Goal: Transaction & Acquisition: Purchase product/service

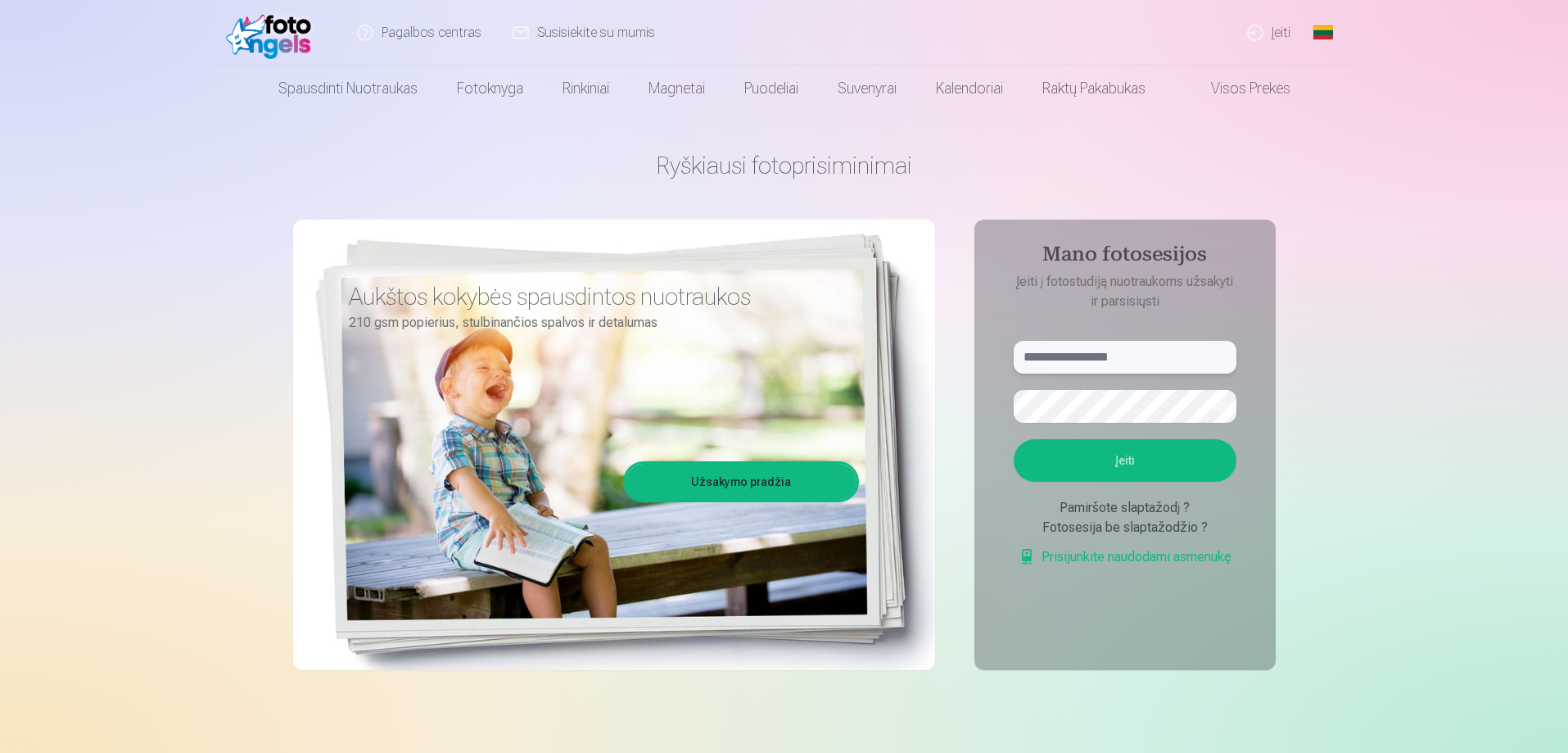
click at [1122, 349] on input "text" at bounding box center [1125, 357] width 223 height 33
type input "**********"
click at [1143, 465] on button "Įeiti" at bounding box center [1125, 460] width 223 height 43
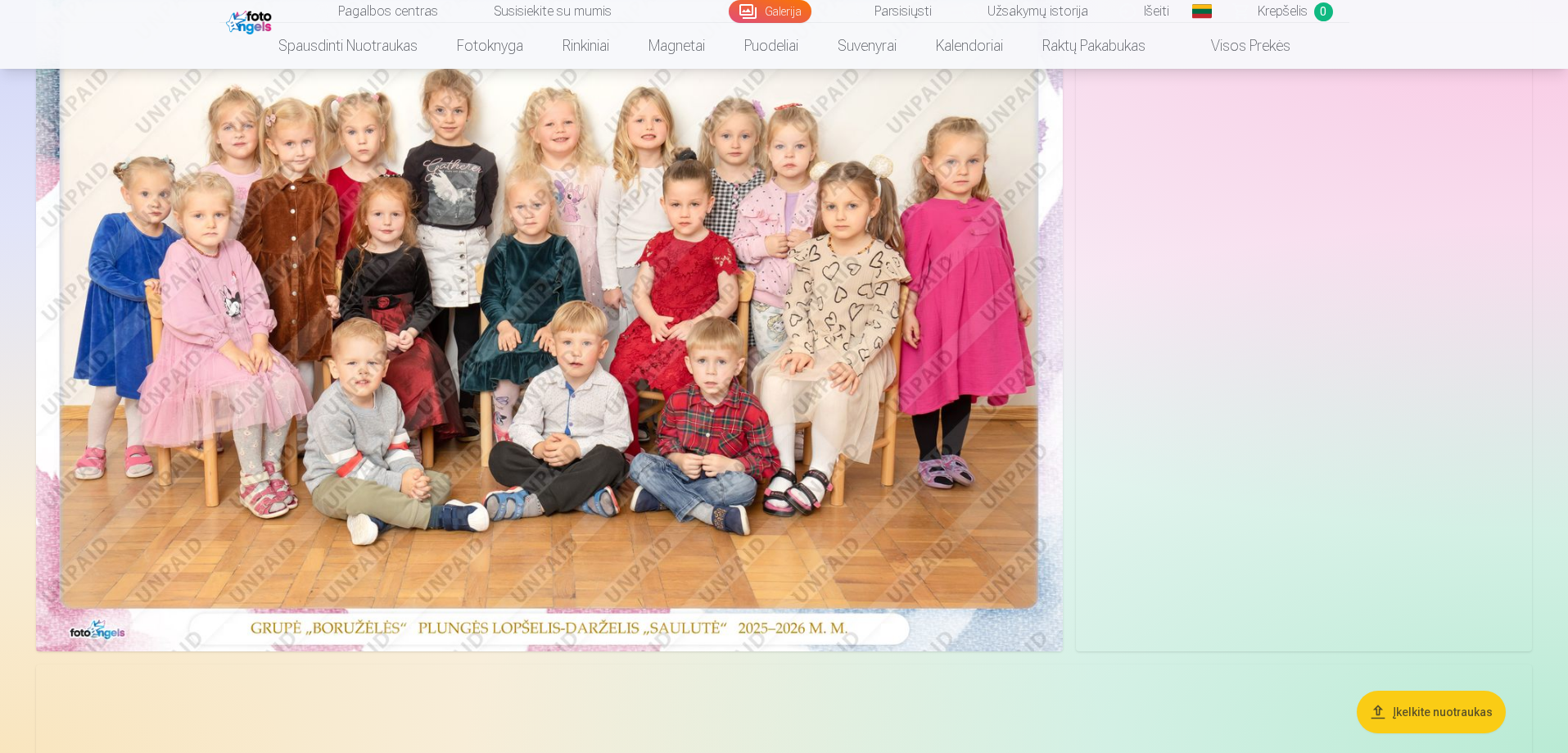
scroll to position [164, 0]
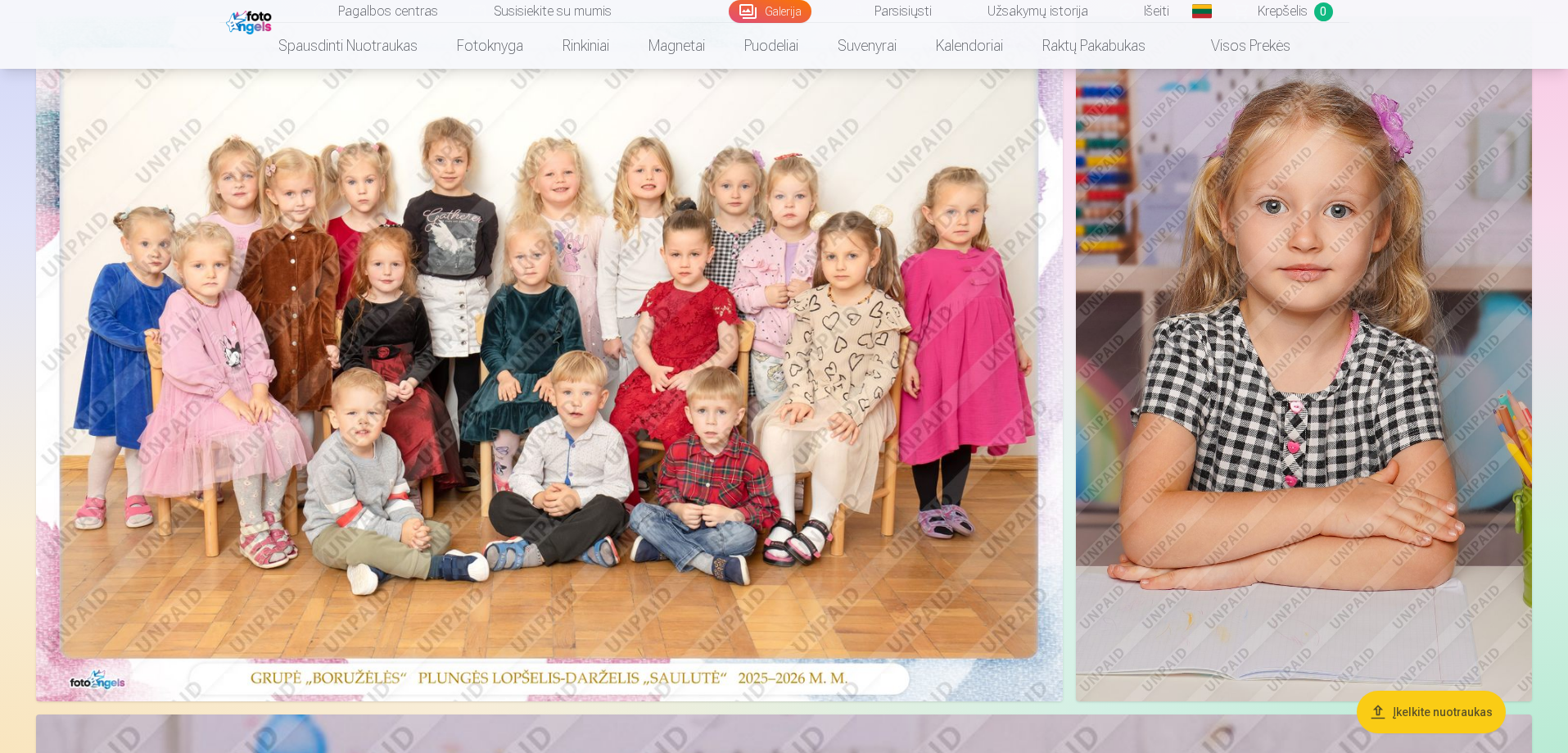
click at [1154, 515] on img at bounding box center [1304, 359] width 456 height 685
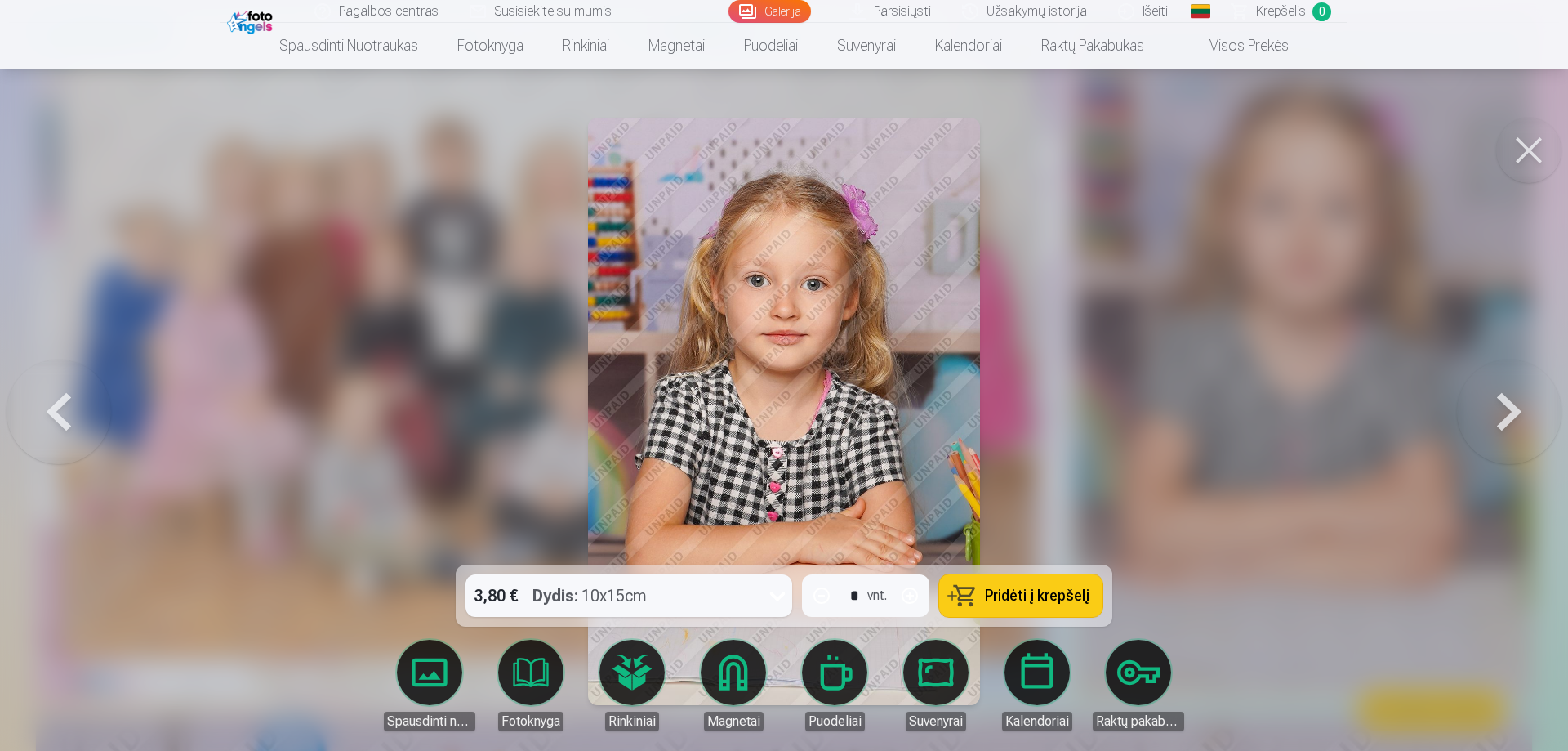
click at [1017, 610] on button "Pridėti į krepšelį" at bounding box center [1020, 595] width 163 height 43
click at [1481, 413] on button at bounding box center [1510, 411] width 105 height 274
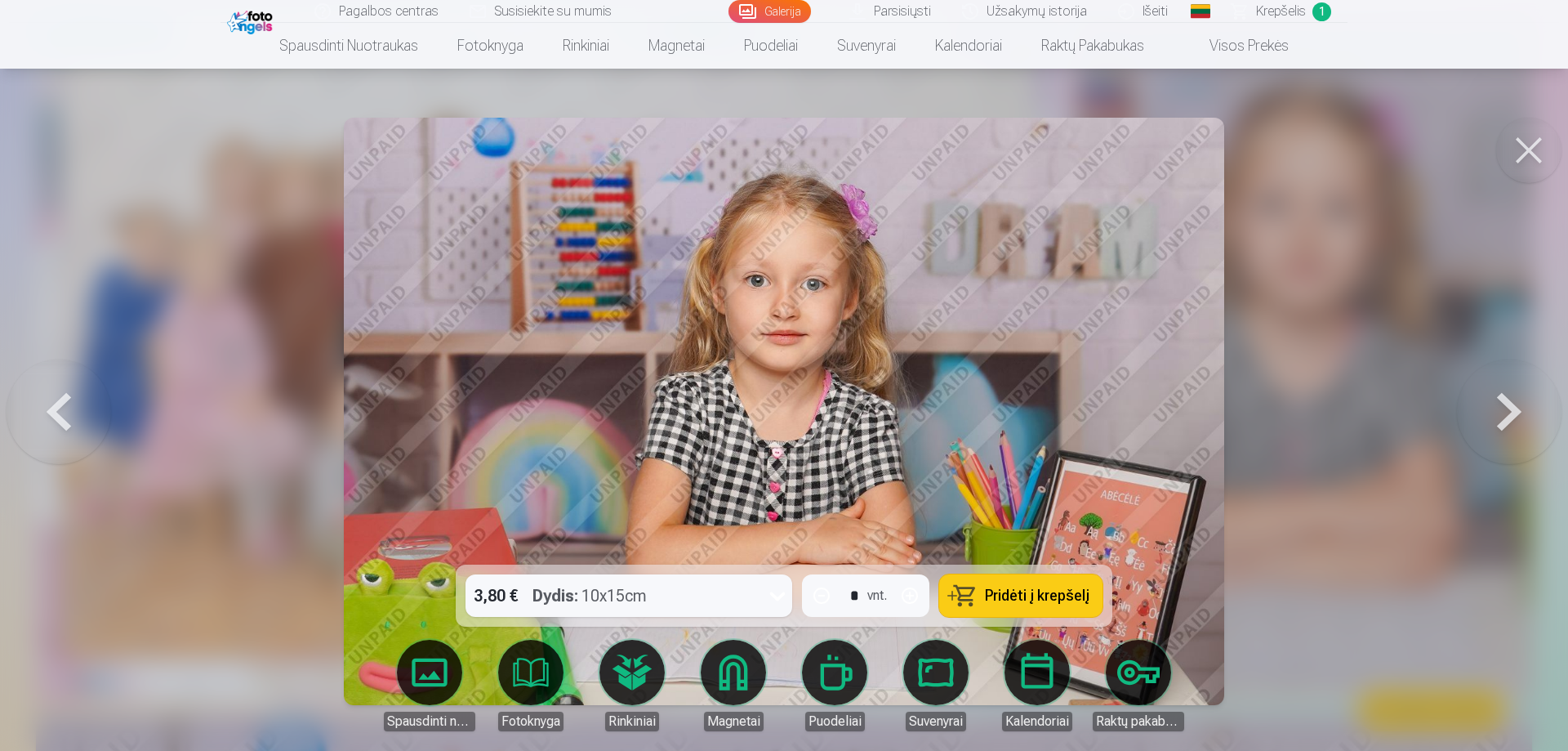
click at [1481, 413] on button at bounding box center [1510, 411] width 105 height 274
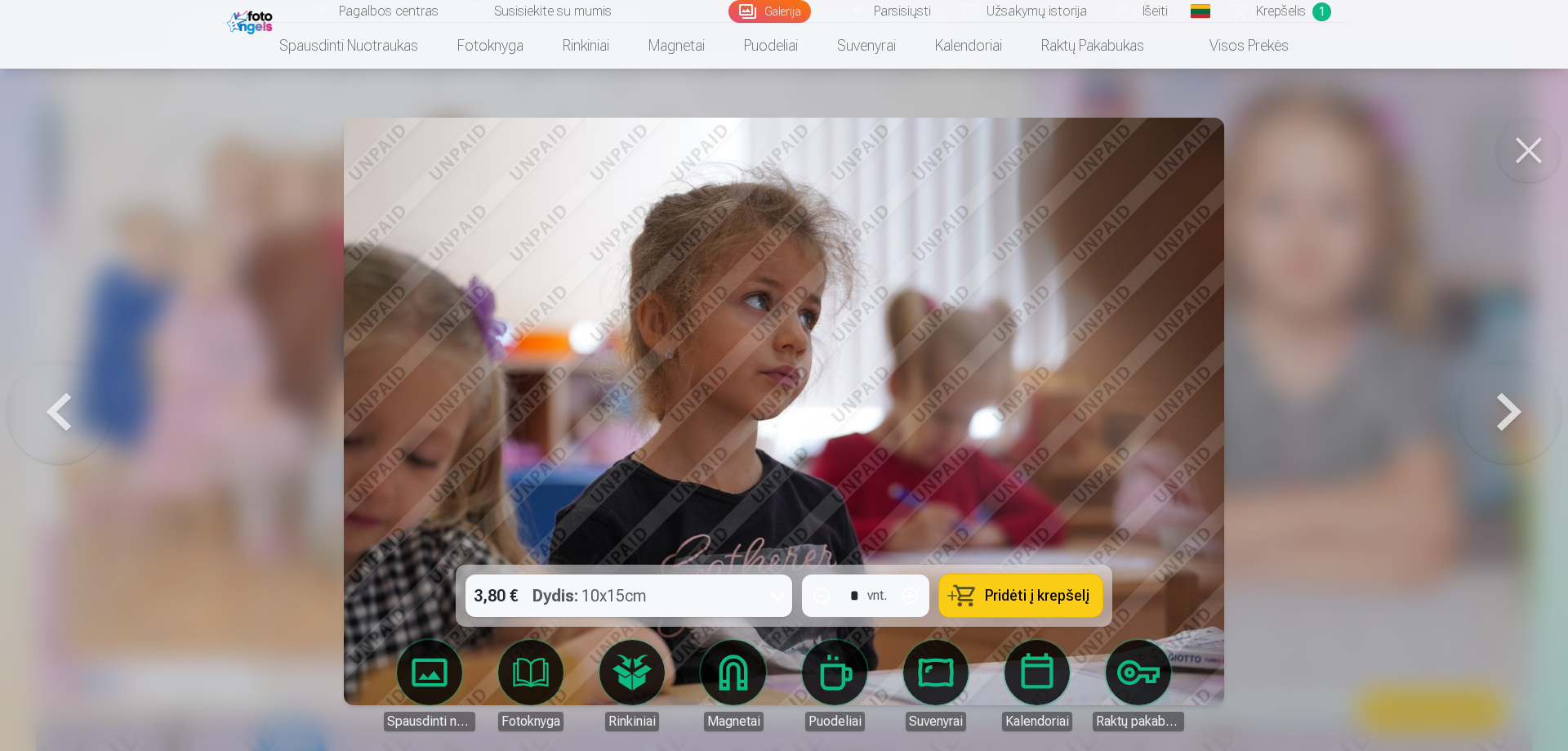
click at [1481, 413] on button at bounding box center [1510, 411] width 105 height 274
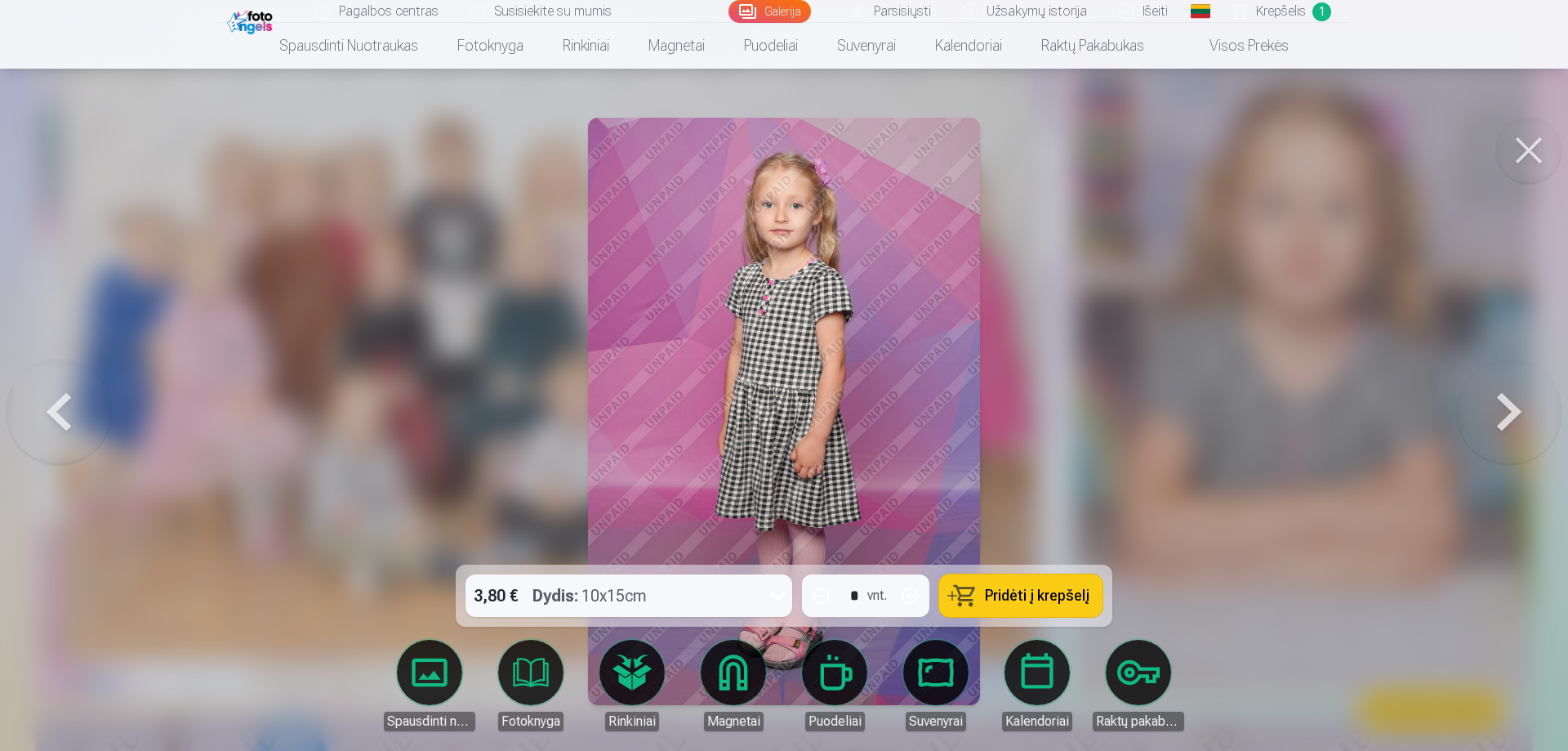
click at [1481, 413] on button at bounding box center [1510, 411] width 105 height 274
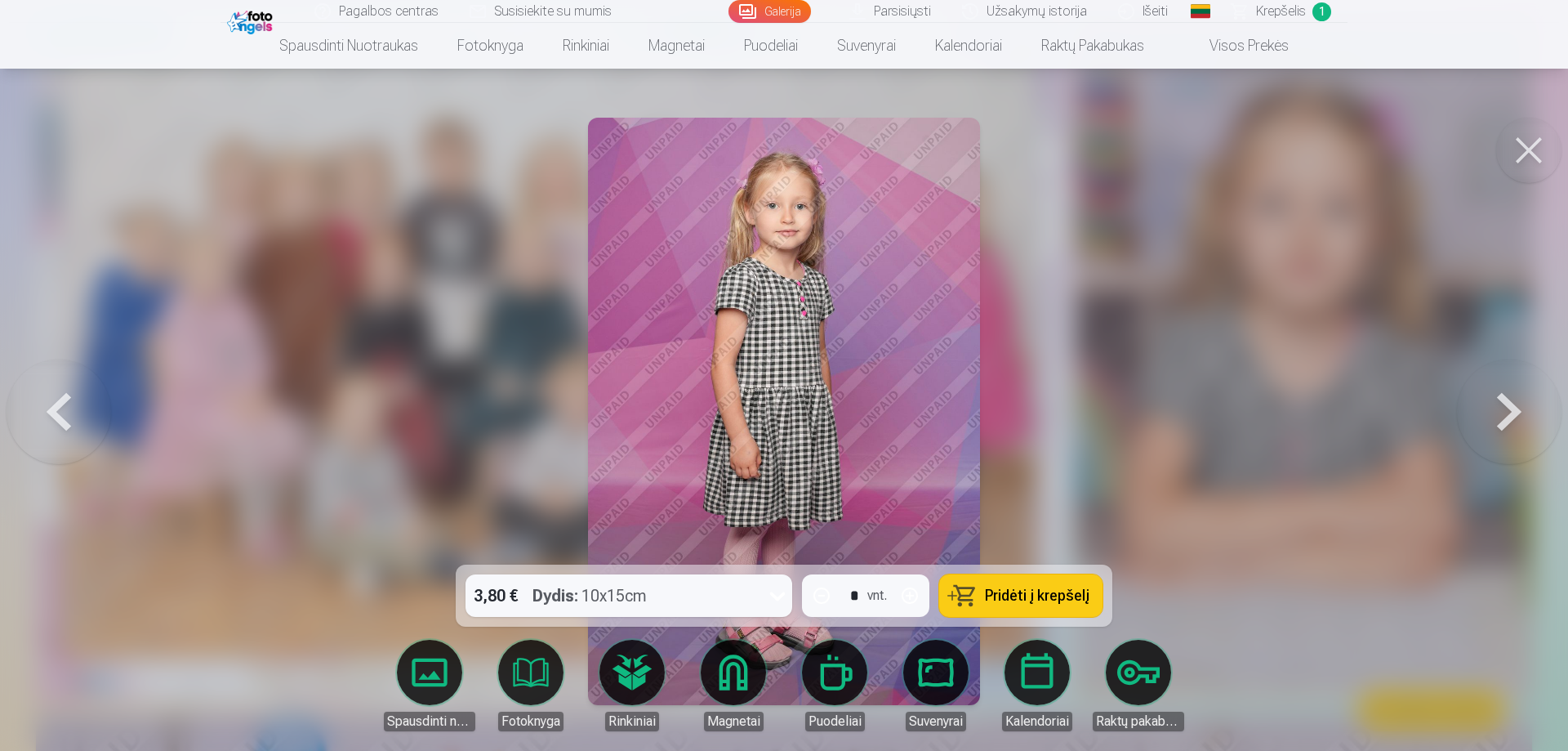
click at [1477, 390] on button at bounding box center [1510, 411] width 105 height 274
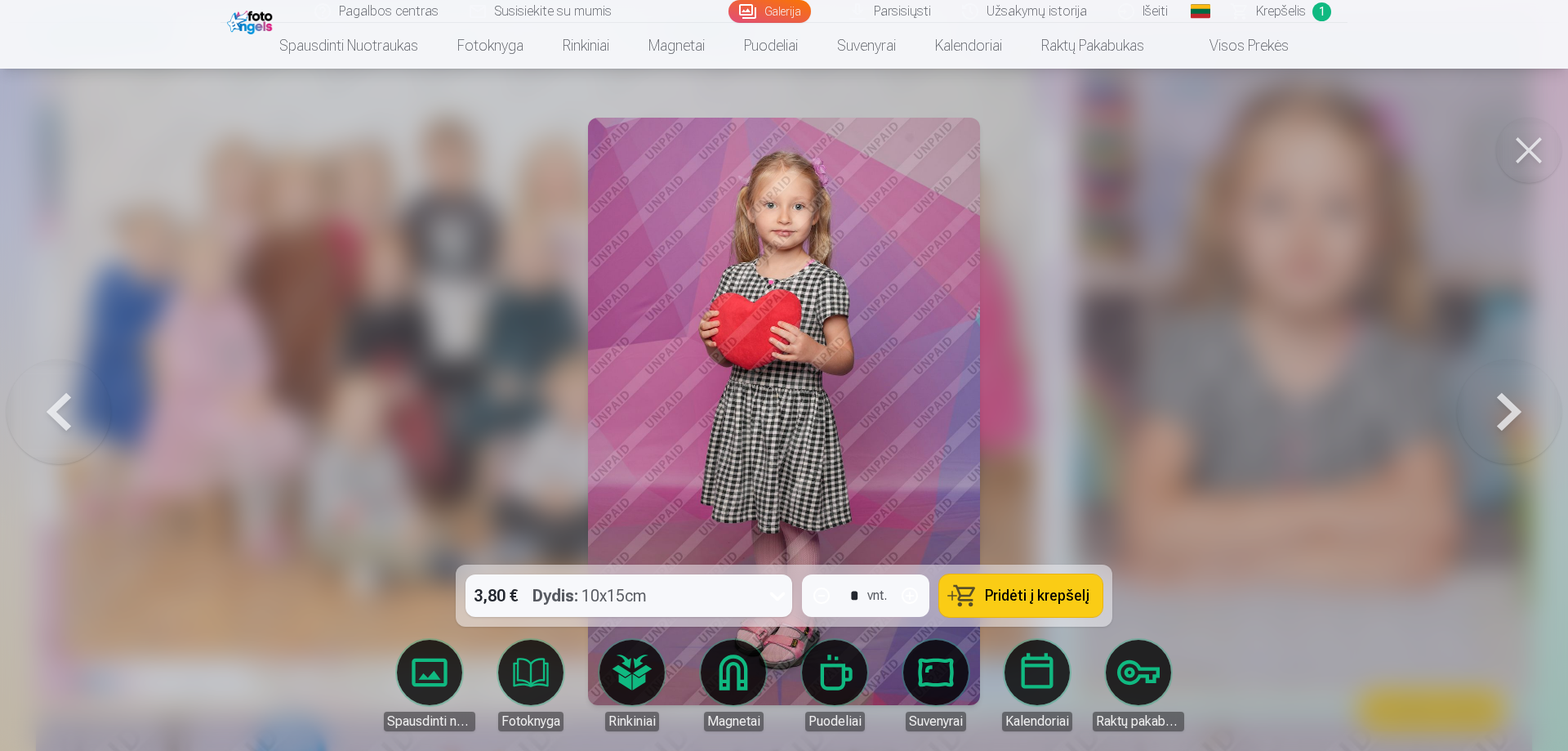
click at [1477, 390] on button at bounding box center [1510, 411] width 105 height 274
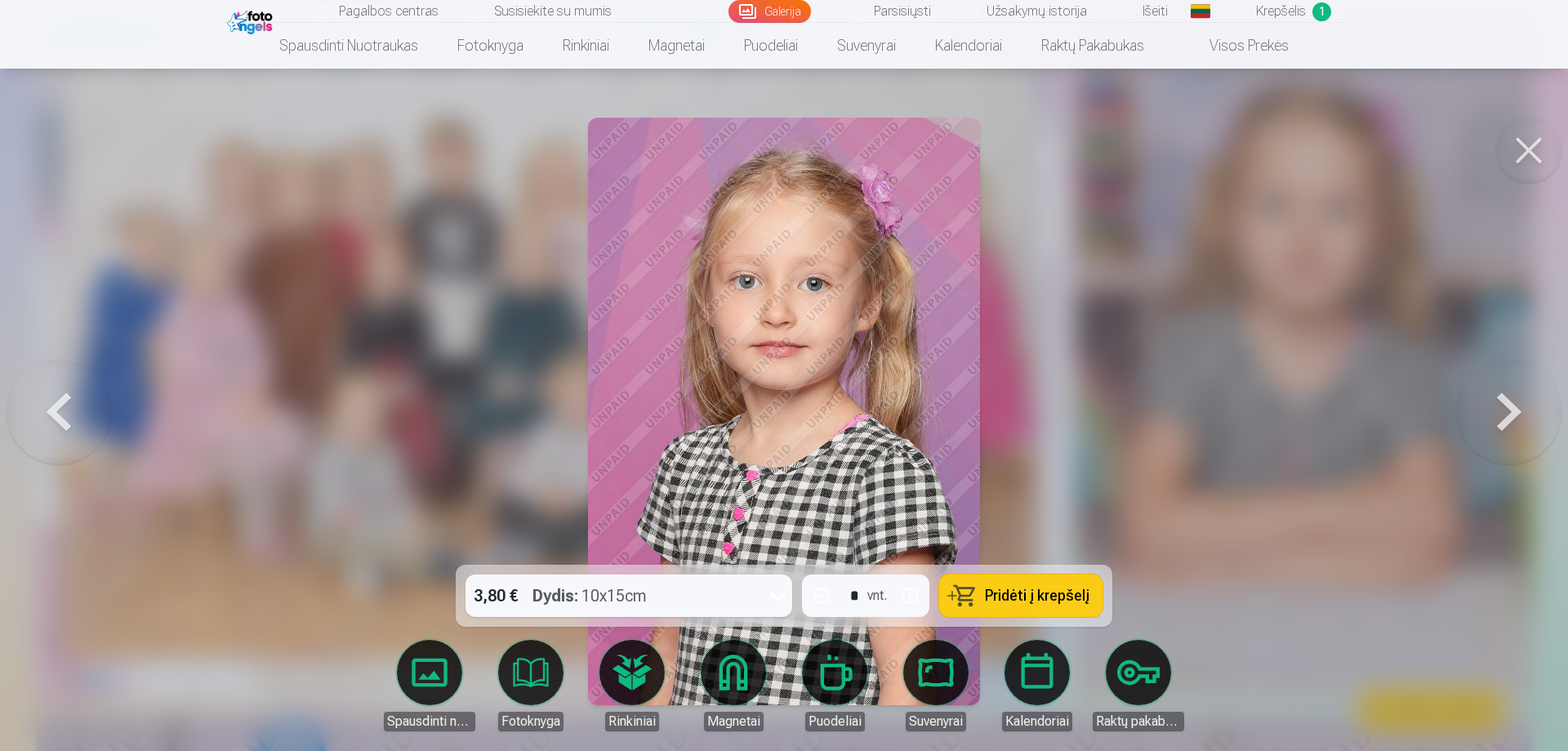
click at [1477, 390] on button at bounding box center [1510, 411] width 105 height 274
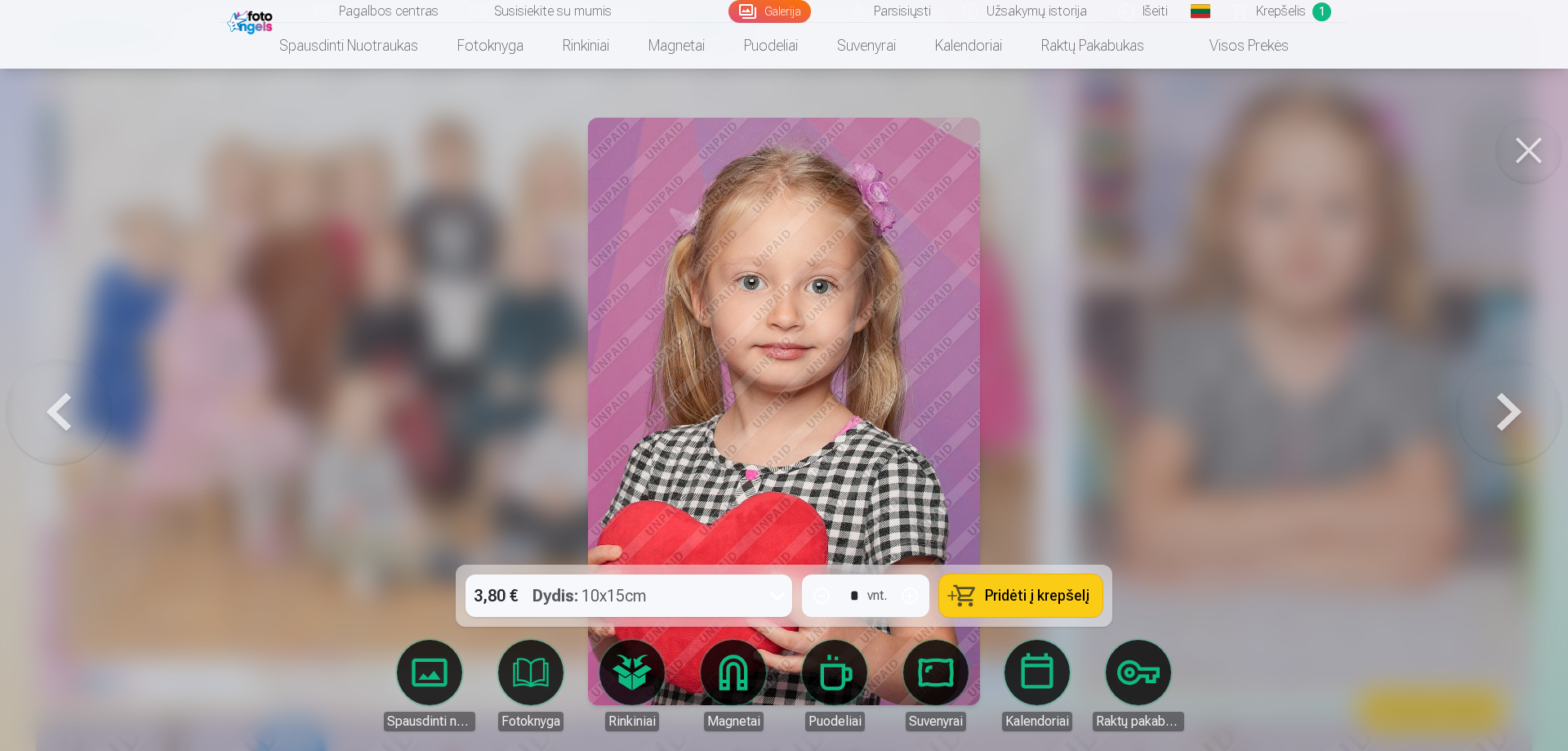
click at [1477, 390] on button at bounding box center [1510, 411] width 105 height 274
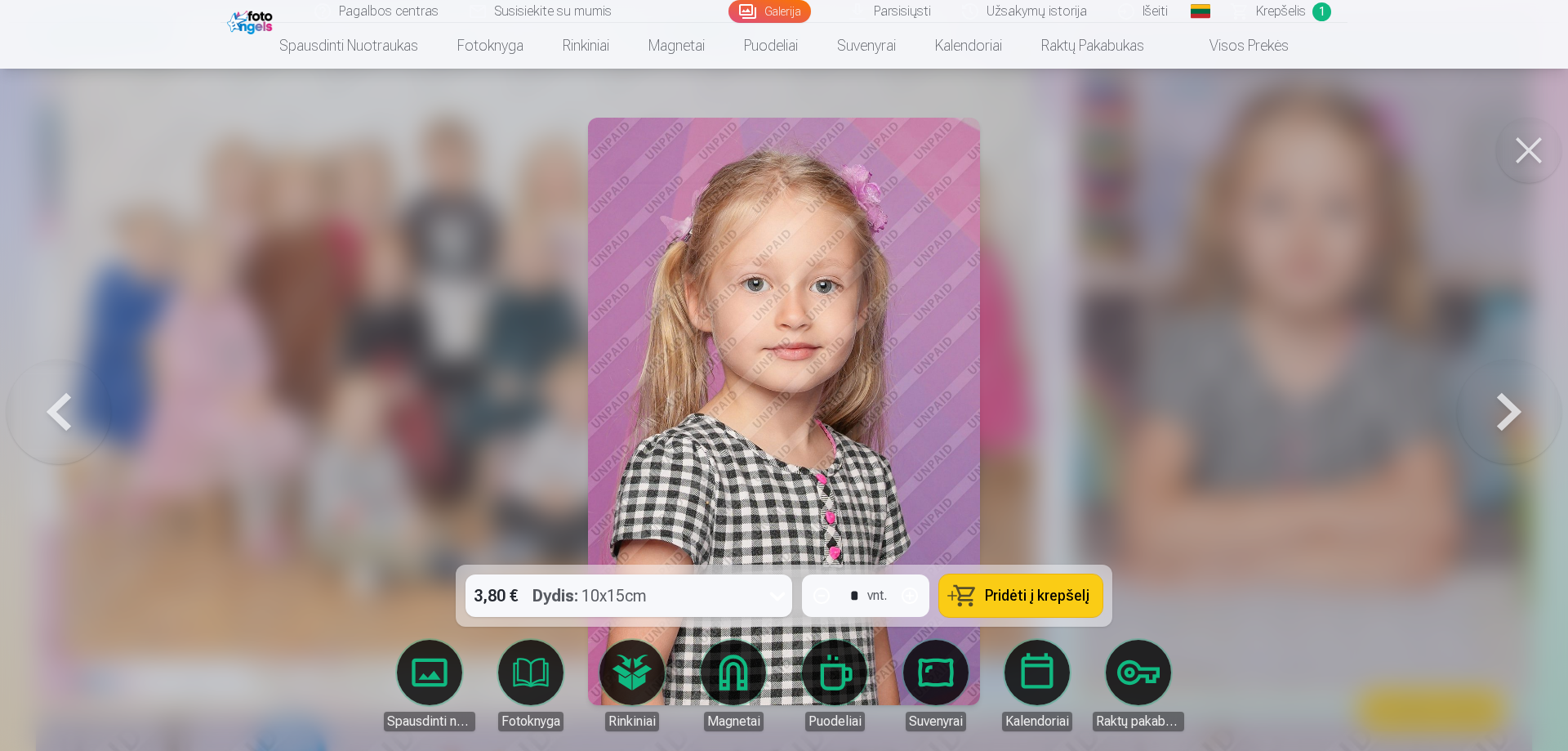
click at [1477, 390] on button at bounding box center [1510, 411] width 105 height 274
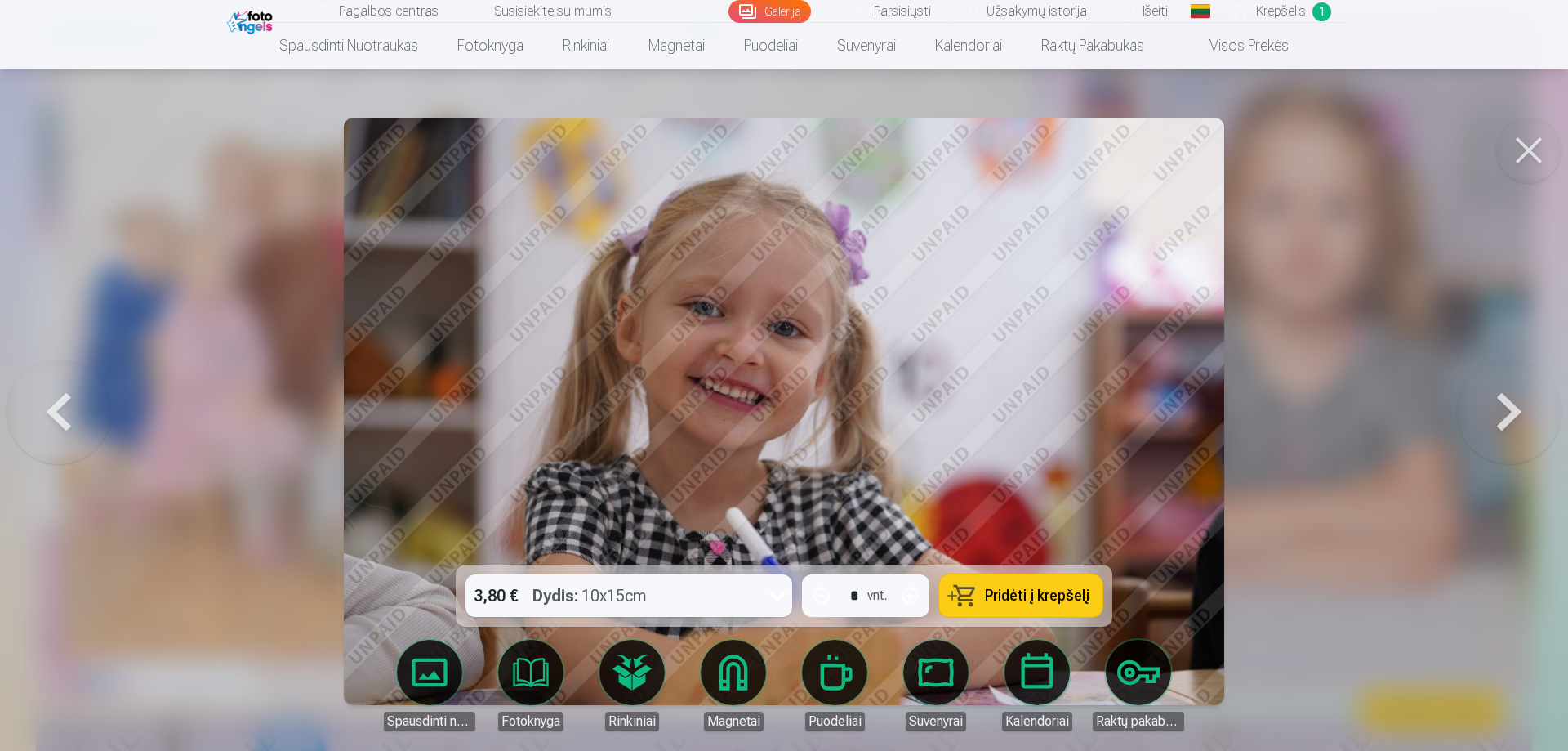
click at [1477, 390] on button at bounding box center [1510, 411] width 105 height 274
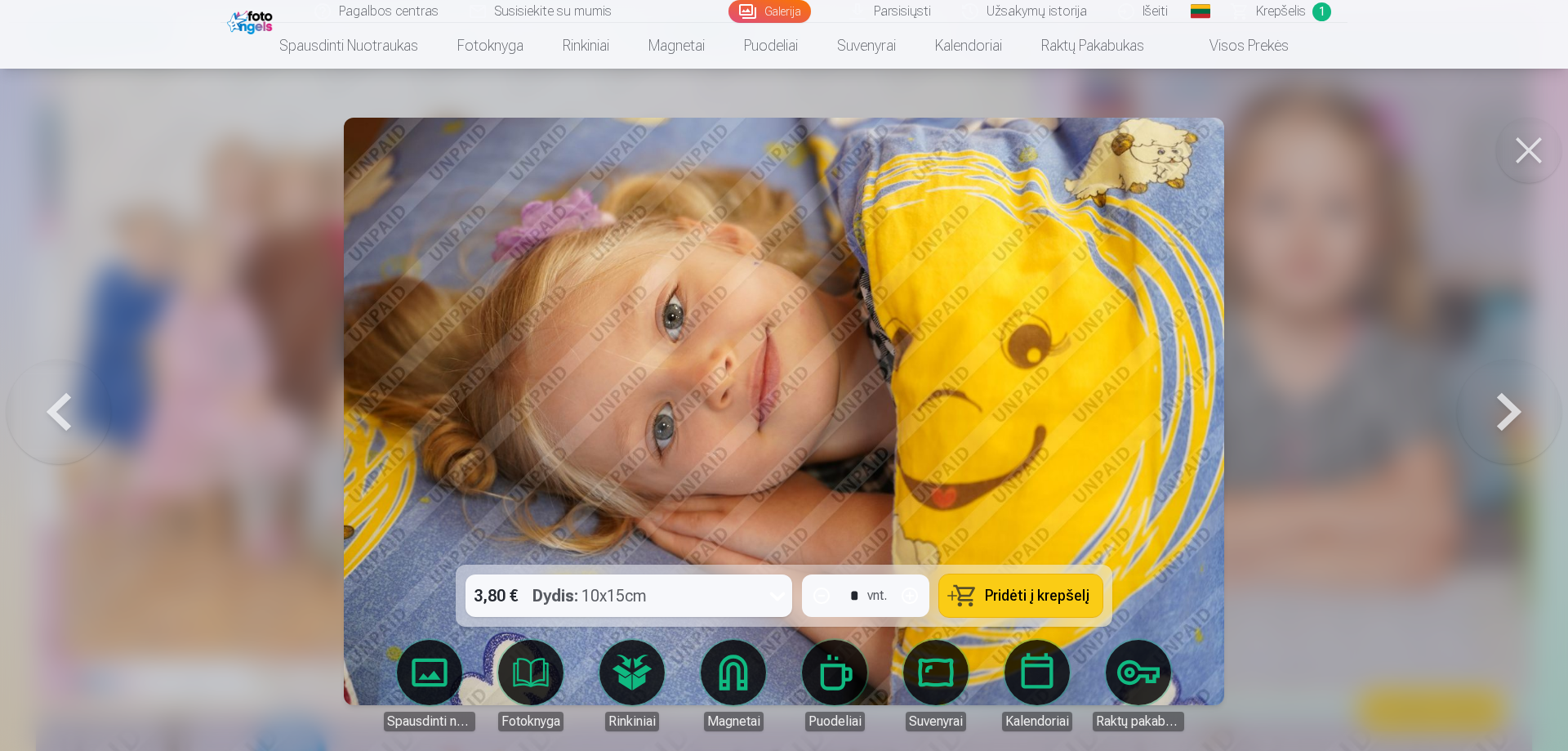
click at [1477, 390] on button at bounding box center [1510, 411] width 105 height 274
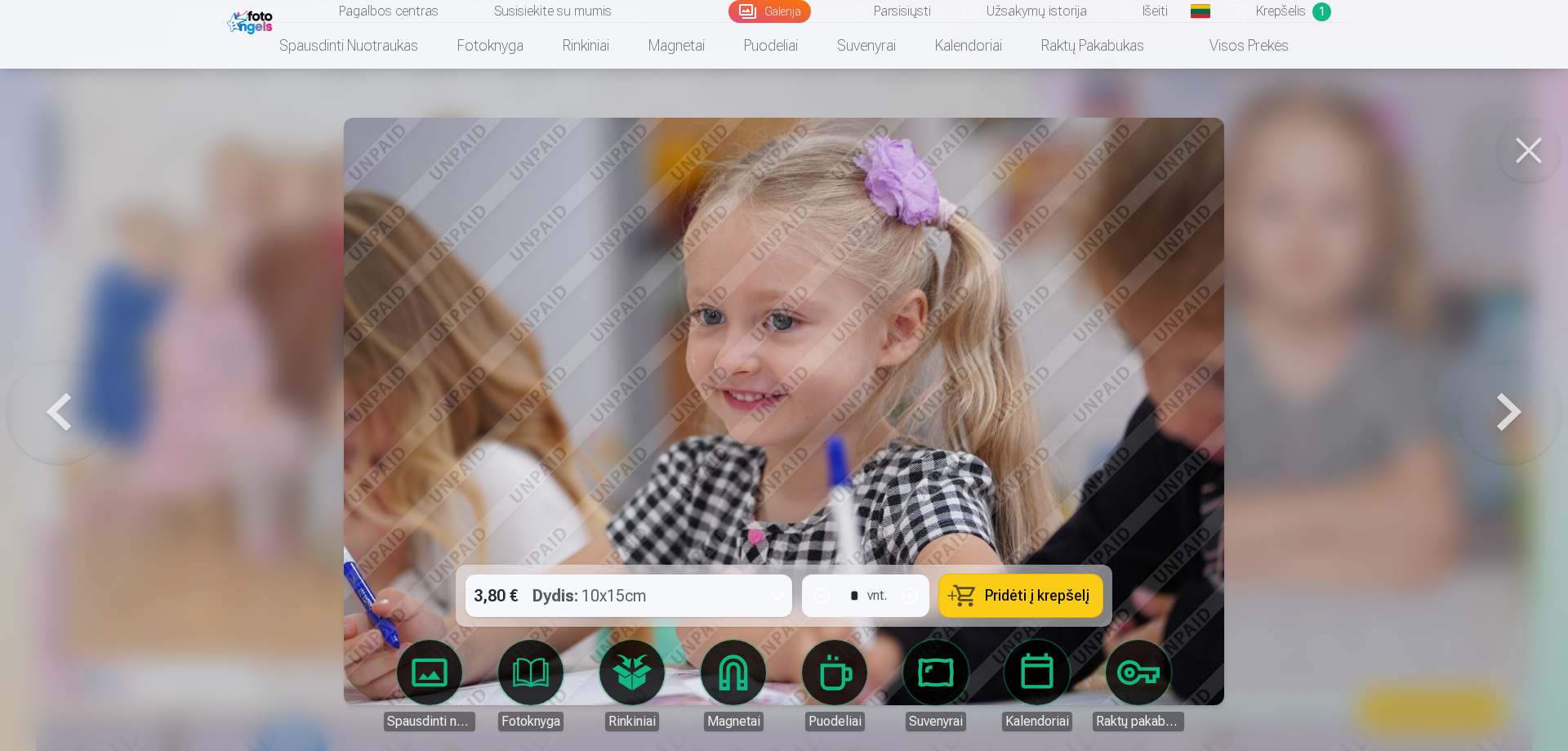
click at [1477, 390] on button at bounding box center [1510, 411] width 105 height 274
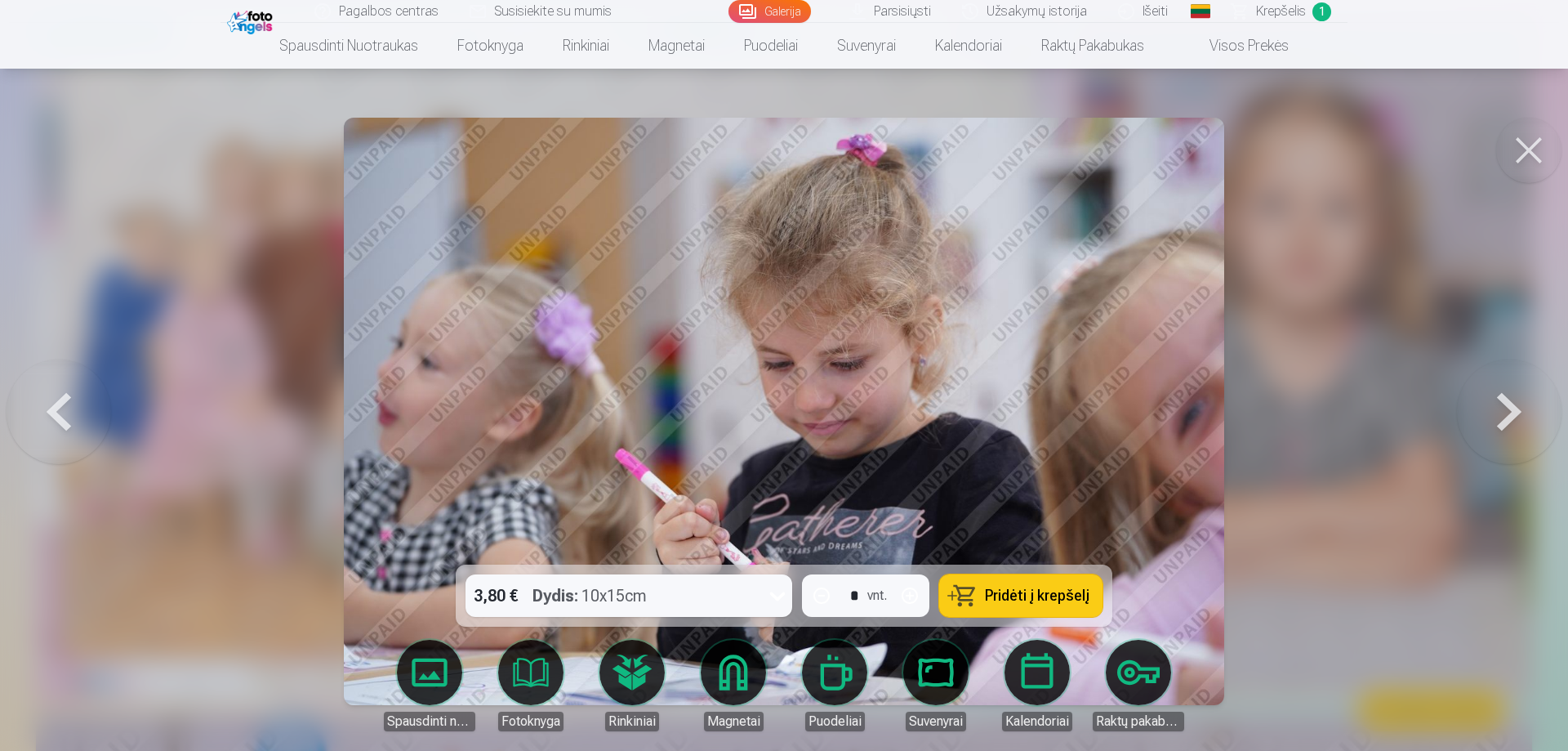
click at [1477, 390] on button at bounding box center [1510, 411] width 105 height 274
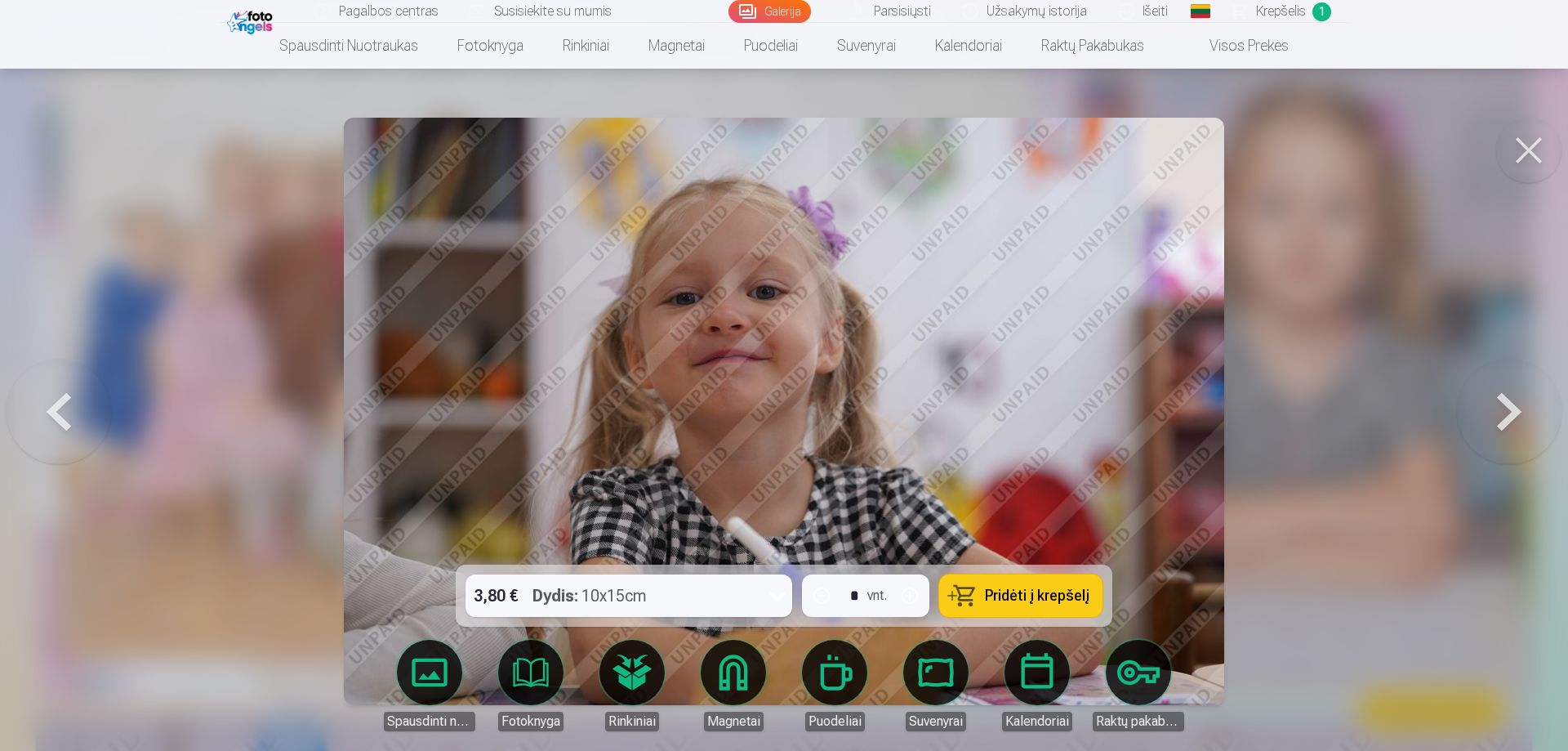
click at [1477, 390] on button at bounding box center [1510, 411] width 105 height 274
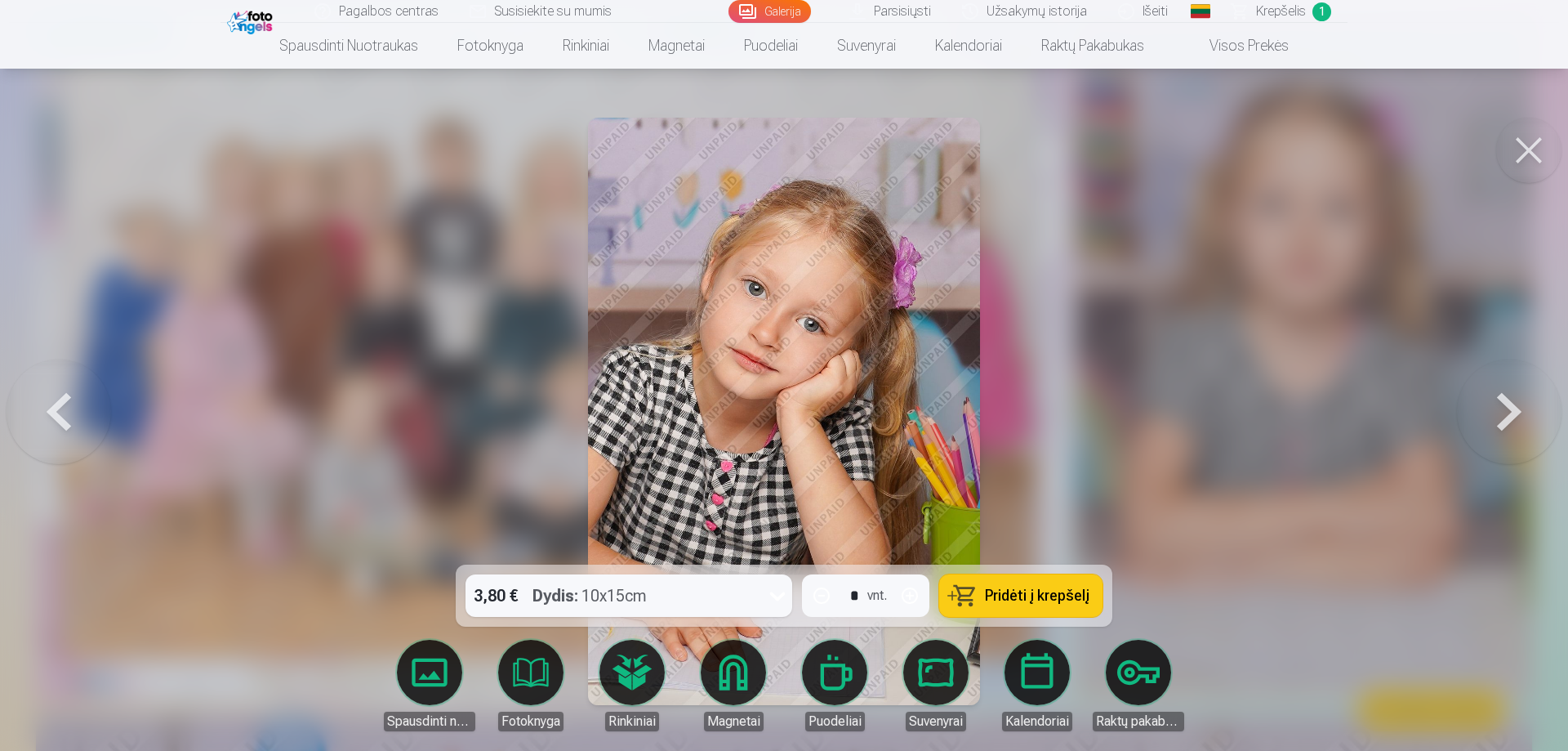
click at [53, 406] on button at bounding box center [59, 411] width 105 height 274
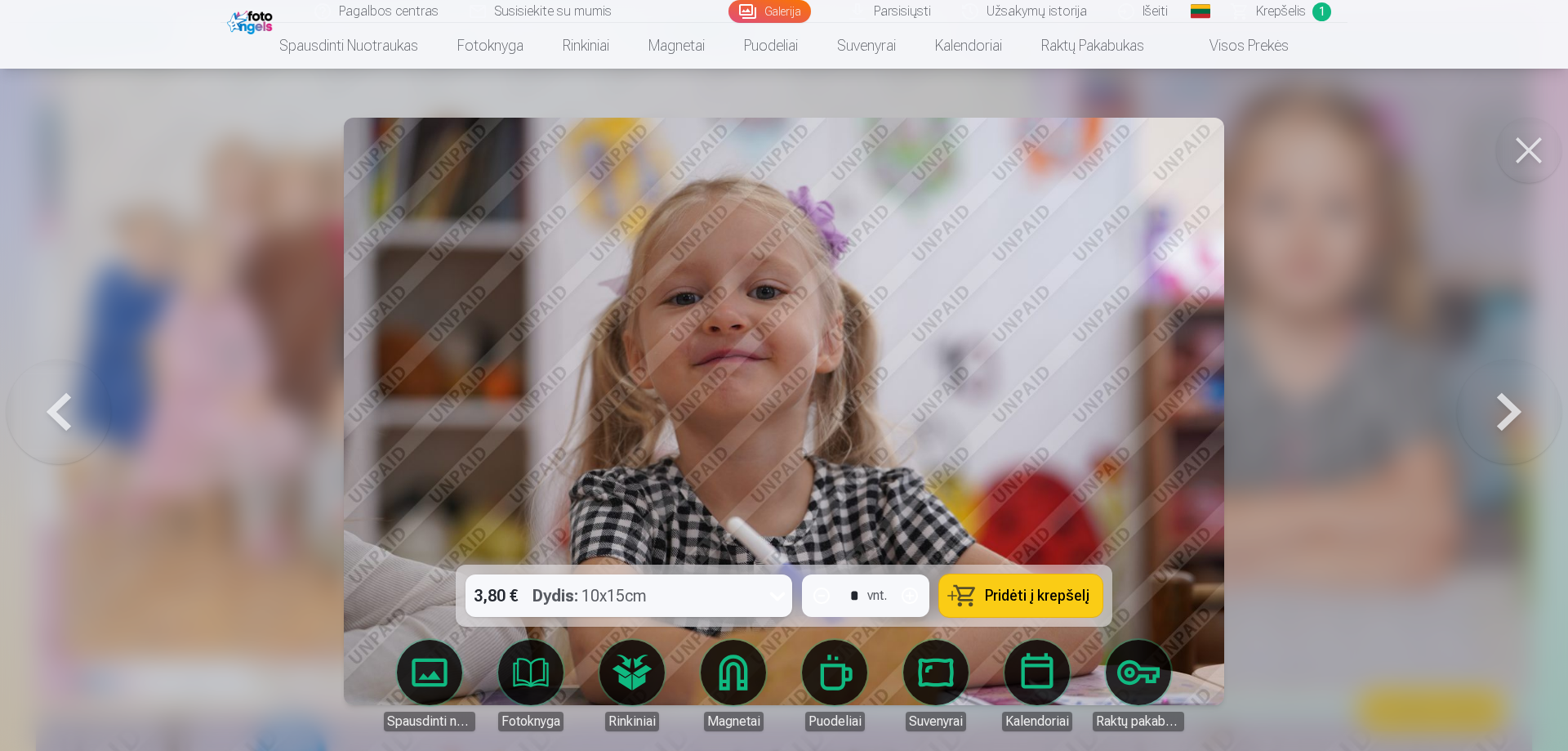
click at [53, 406] on button at bounding box center [59, 411] width 105 height 274
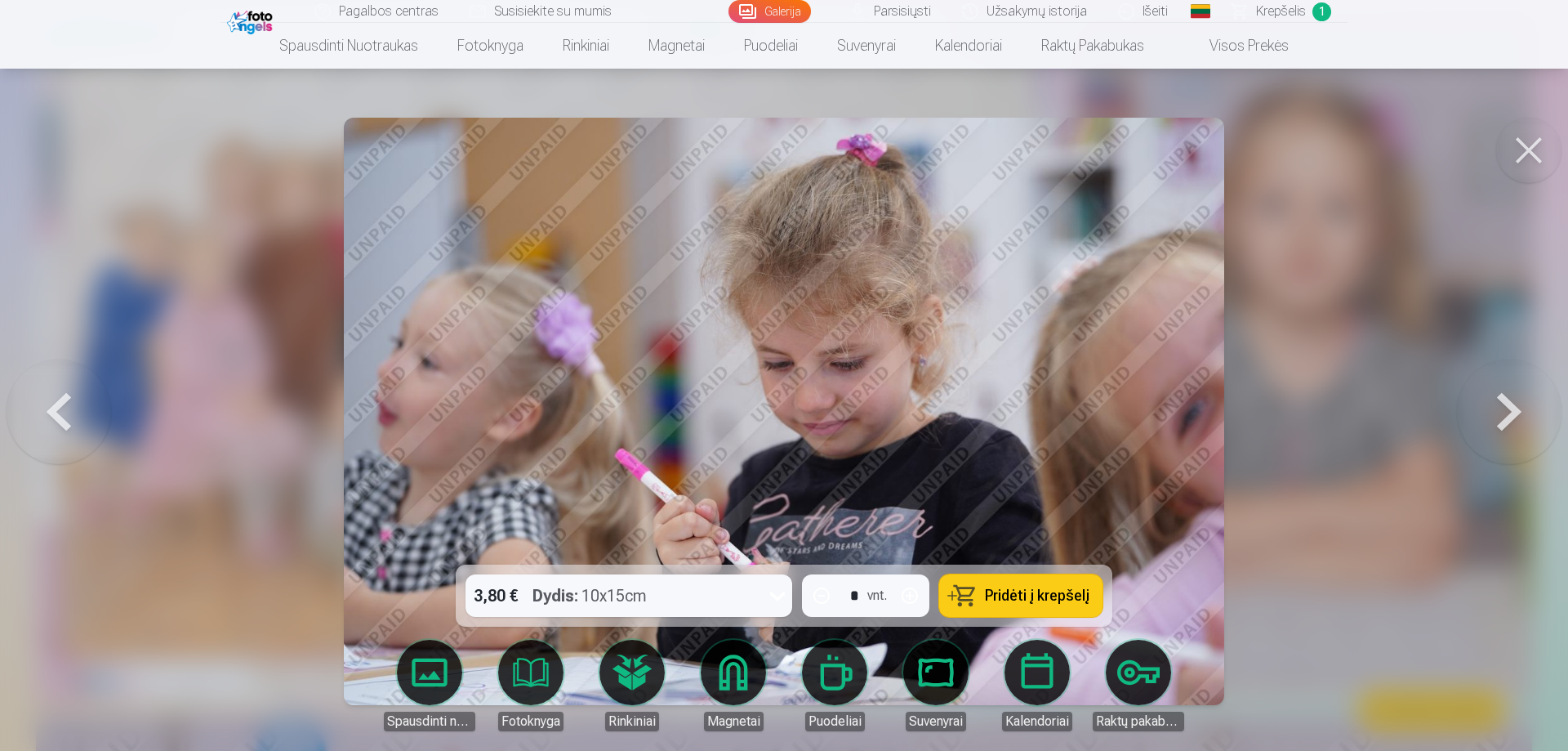
click at [53, 406] on button at bounding box center [59, 411] width 105 height 274
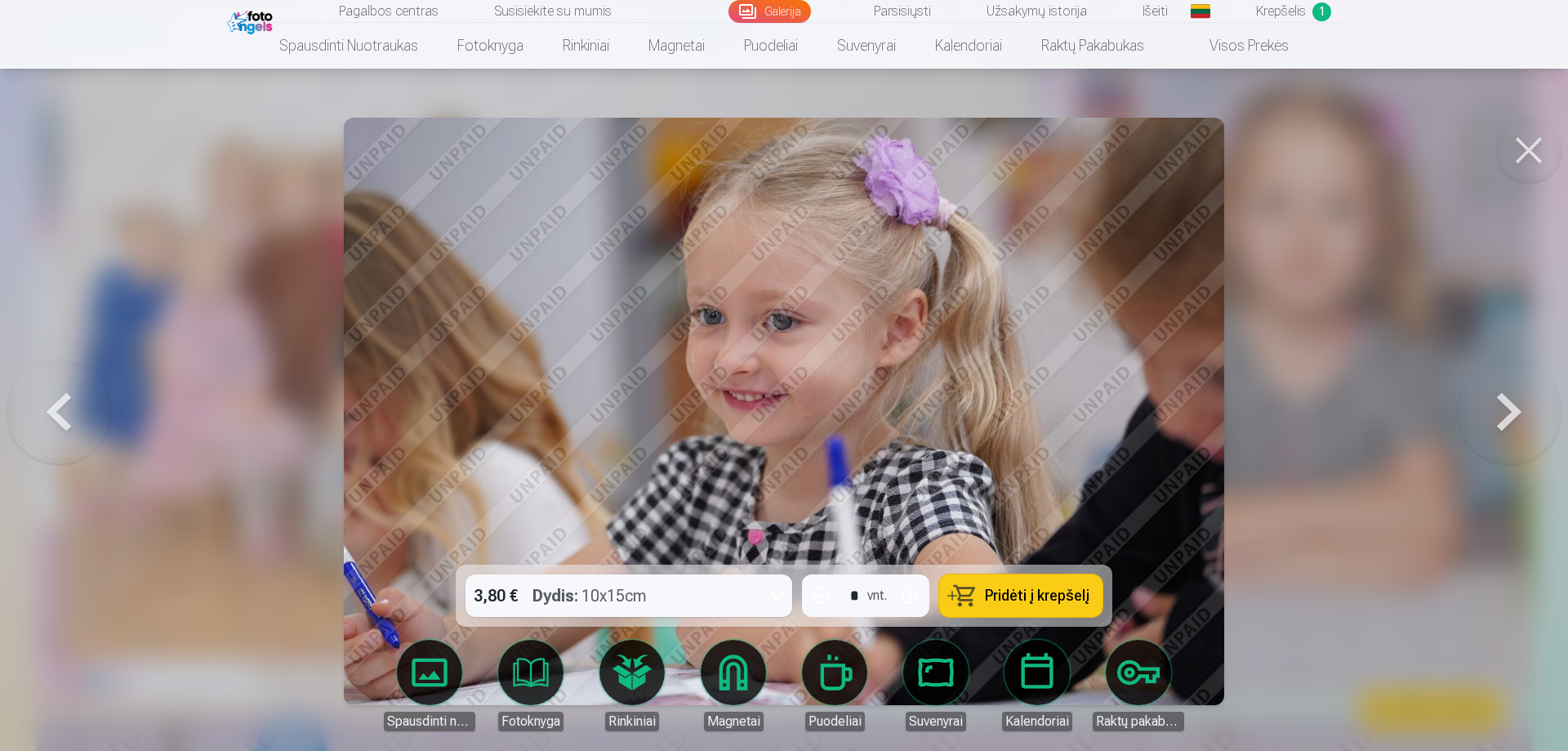
click at [53, 406] on button at bounding box center [59, 411] width 105 height 274
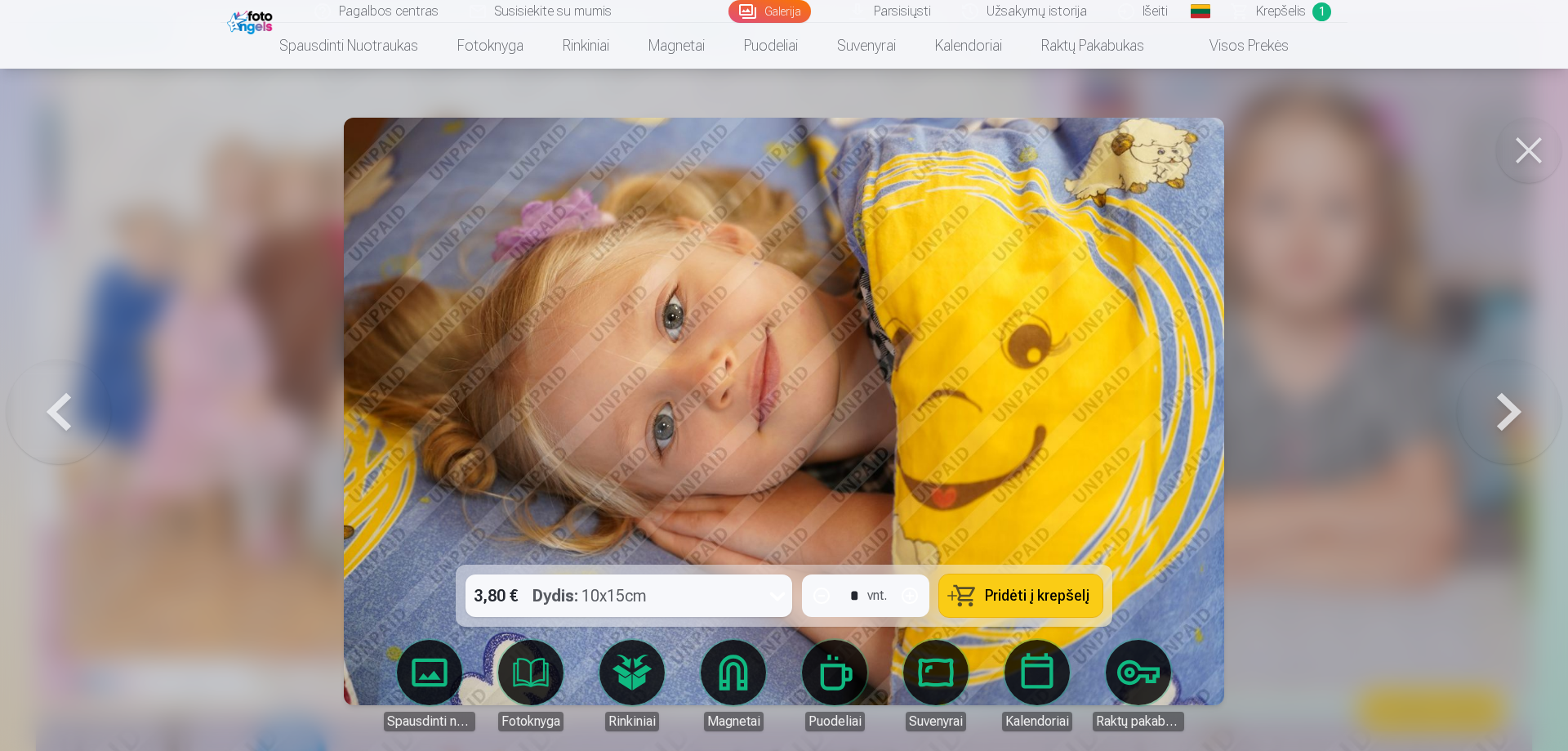
click at [53, 406] on button at bounding box center [59, 411] width 105 height 274
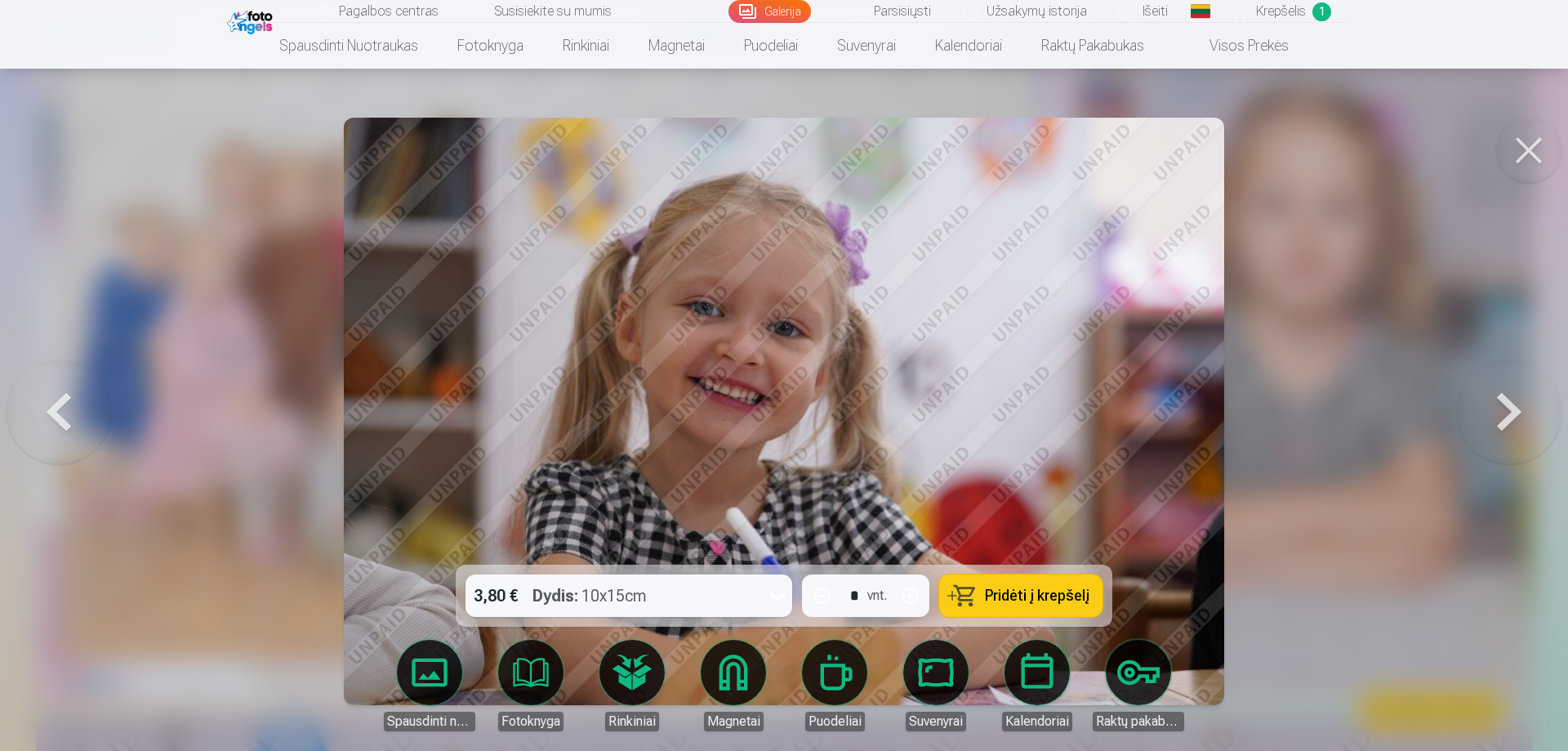
click at [53, 406] on button at bounding box center [59, 411] width 105 height 274
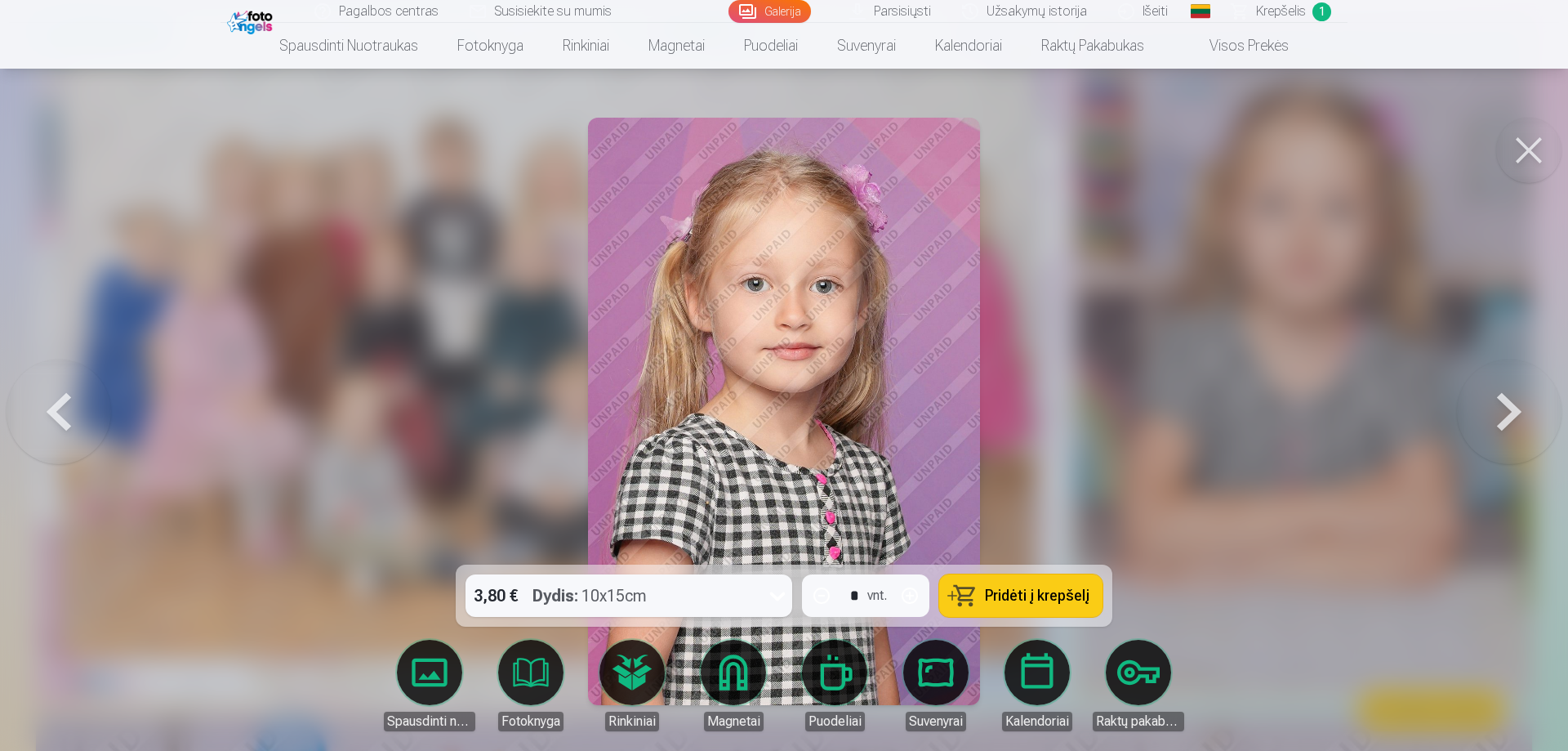
click at [53, 406] on button at bounding box center [59, 411] width 105 height 274
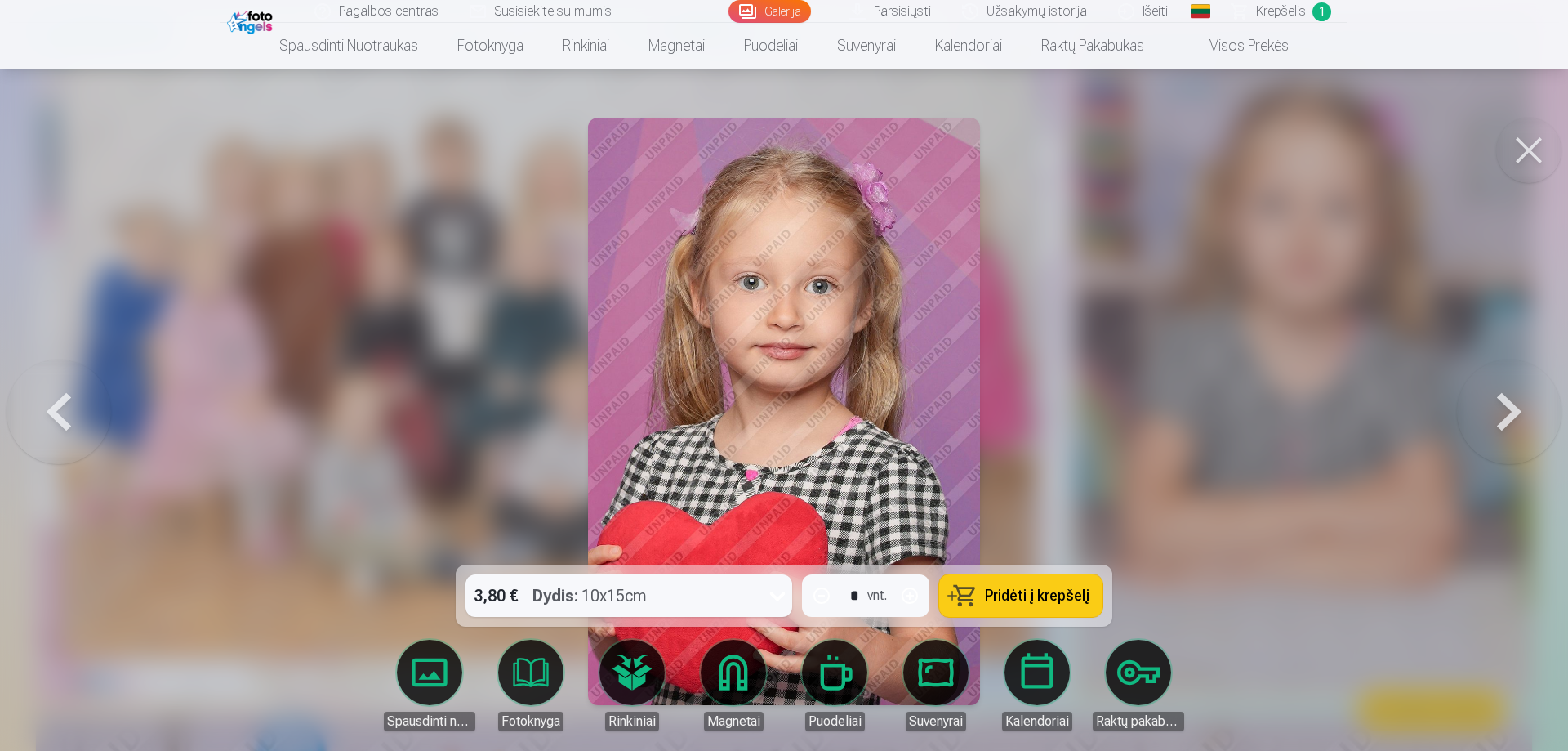
click at [53, 406] on button at bounding box center [59, 411] width 105 height 274
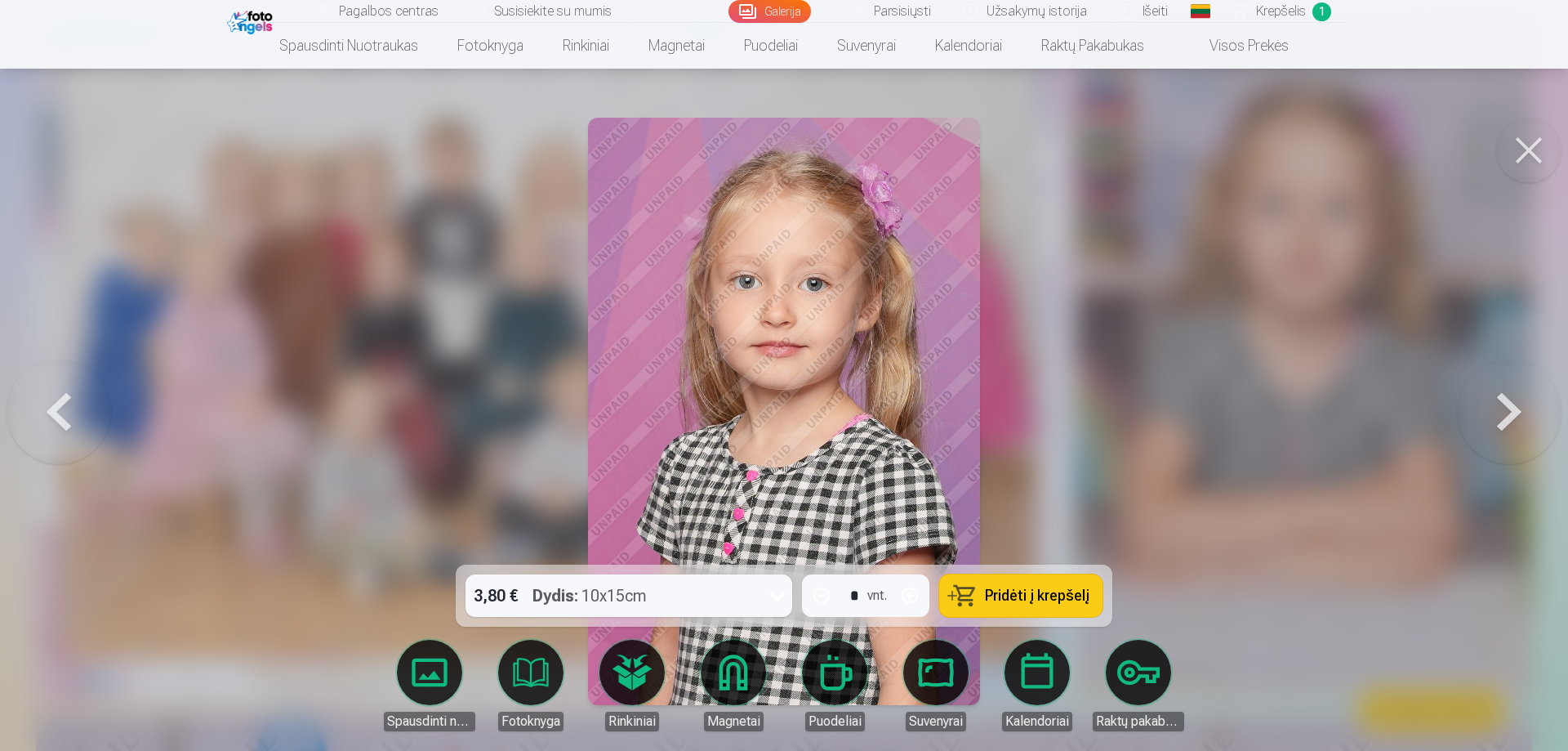
click at [53, 406] on button at bounding box center [59, 411] width 105 height 274
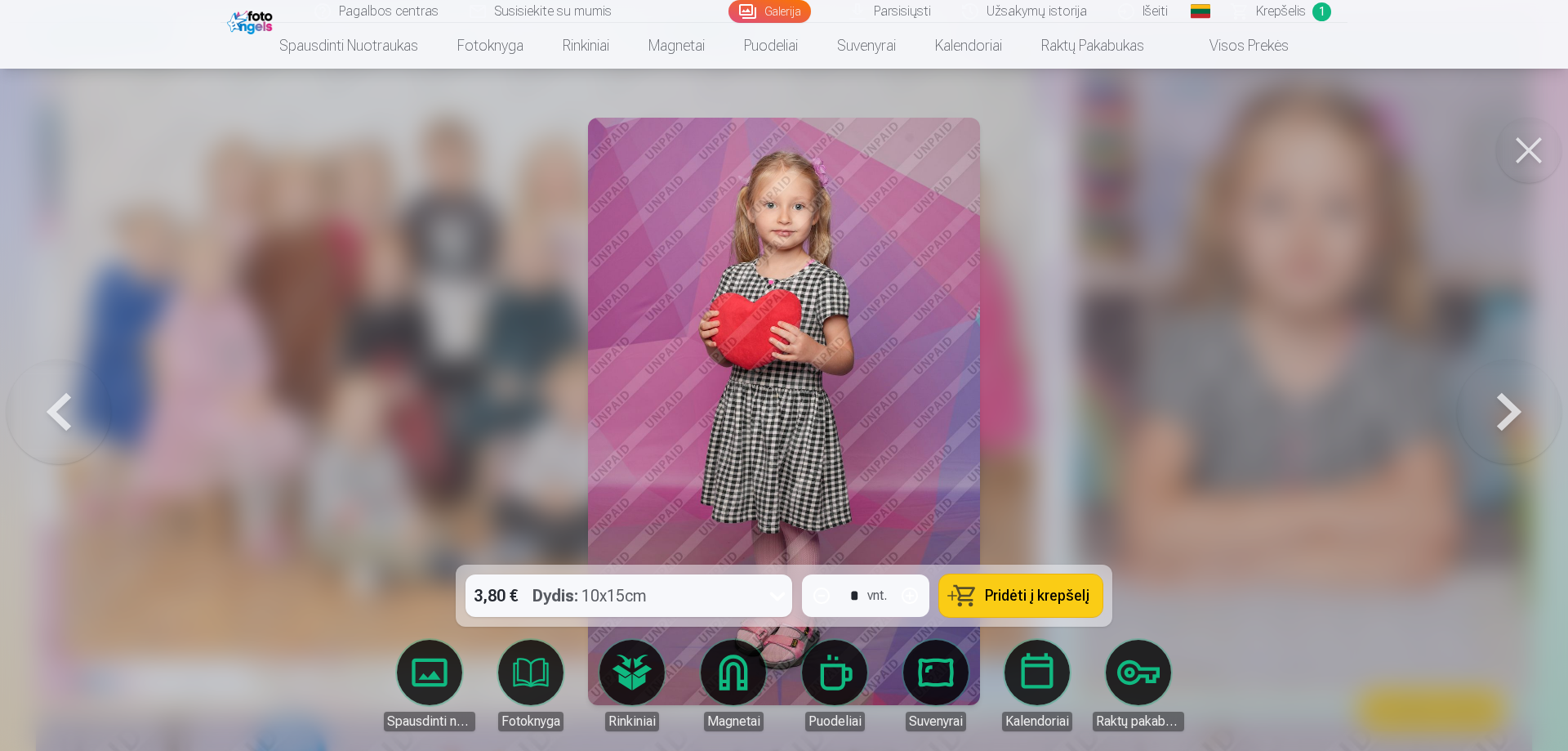
click at [1069, 588] on span "Pridėti į krepšelį" at bounding box center [1037, 595] width 105 height 14
click at [1499, 413] on button at bounding box center [1510, 411] width 105 height 274
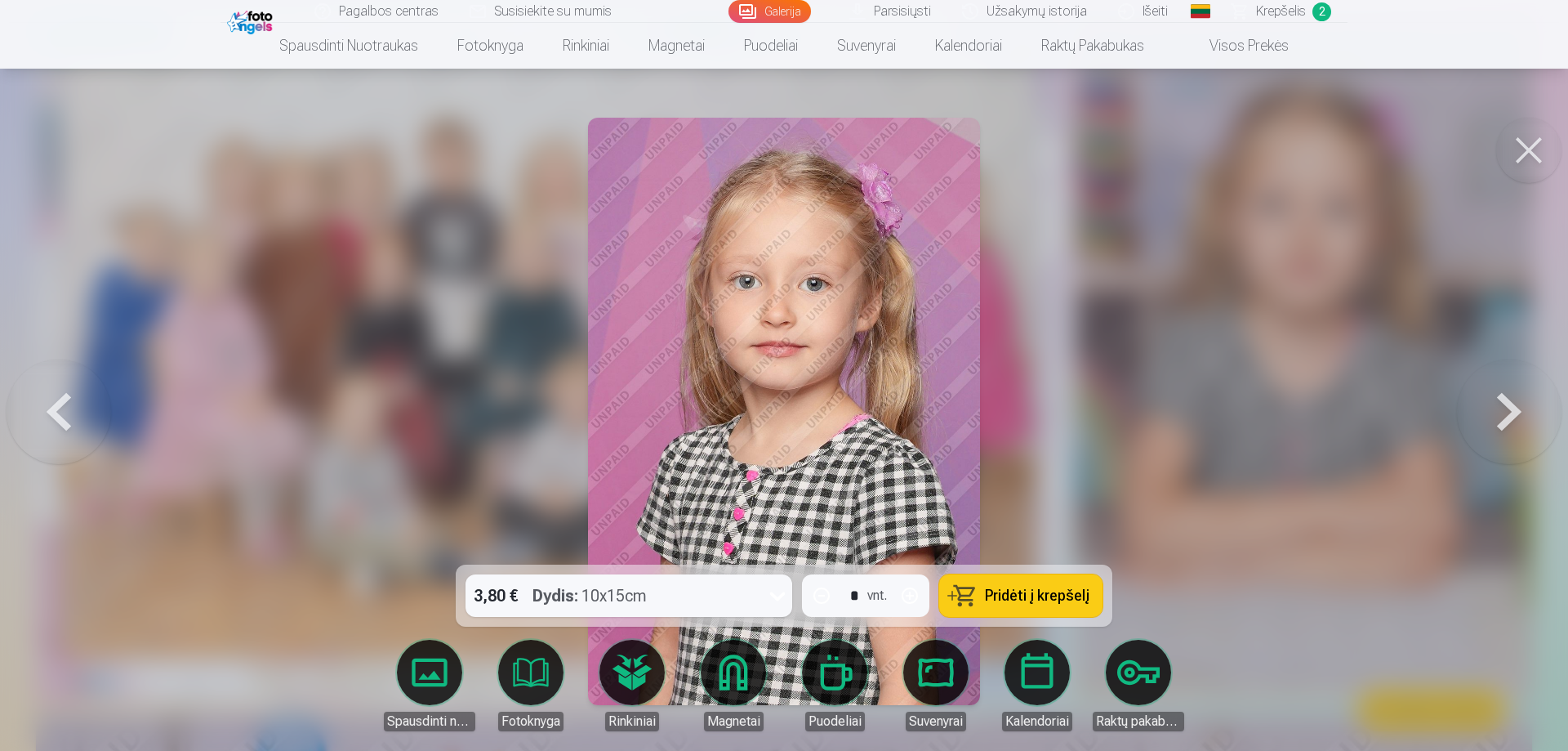
click at [1029, 597] on span "Pridėti į krepšelį" at bounding box center [1037, 595] width 105 height 14
click at [1501, 432] on button at bounding box center [1510, 411] width 105 height 274
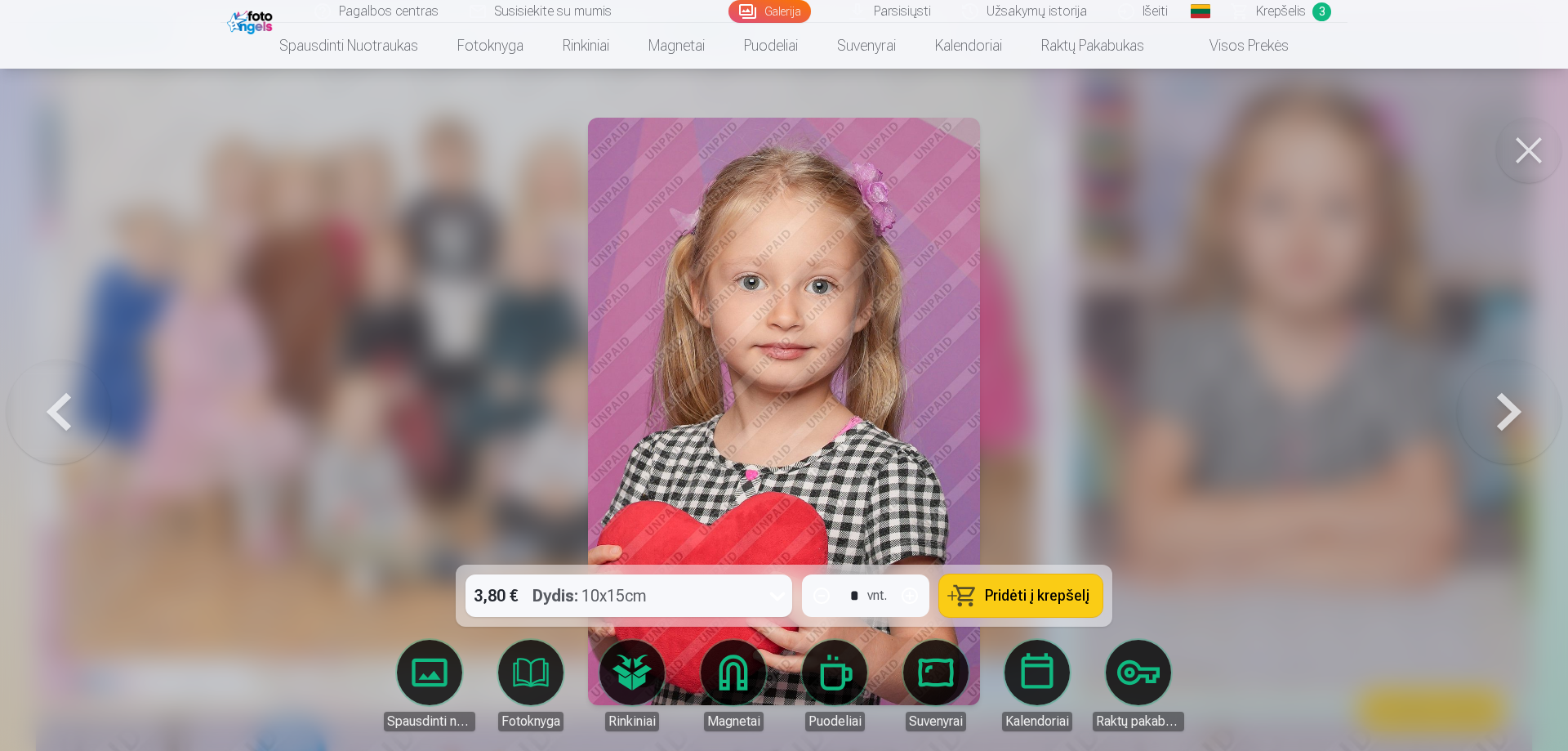
click at [1008, 603] on span "Pridėti į krepšelį" at bounding box center [1037, 595] width 105 height 14
click at [1494, 422] on button at bounding box center [1510, 411] width 105 height 274
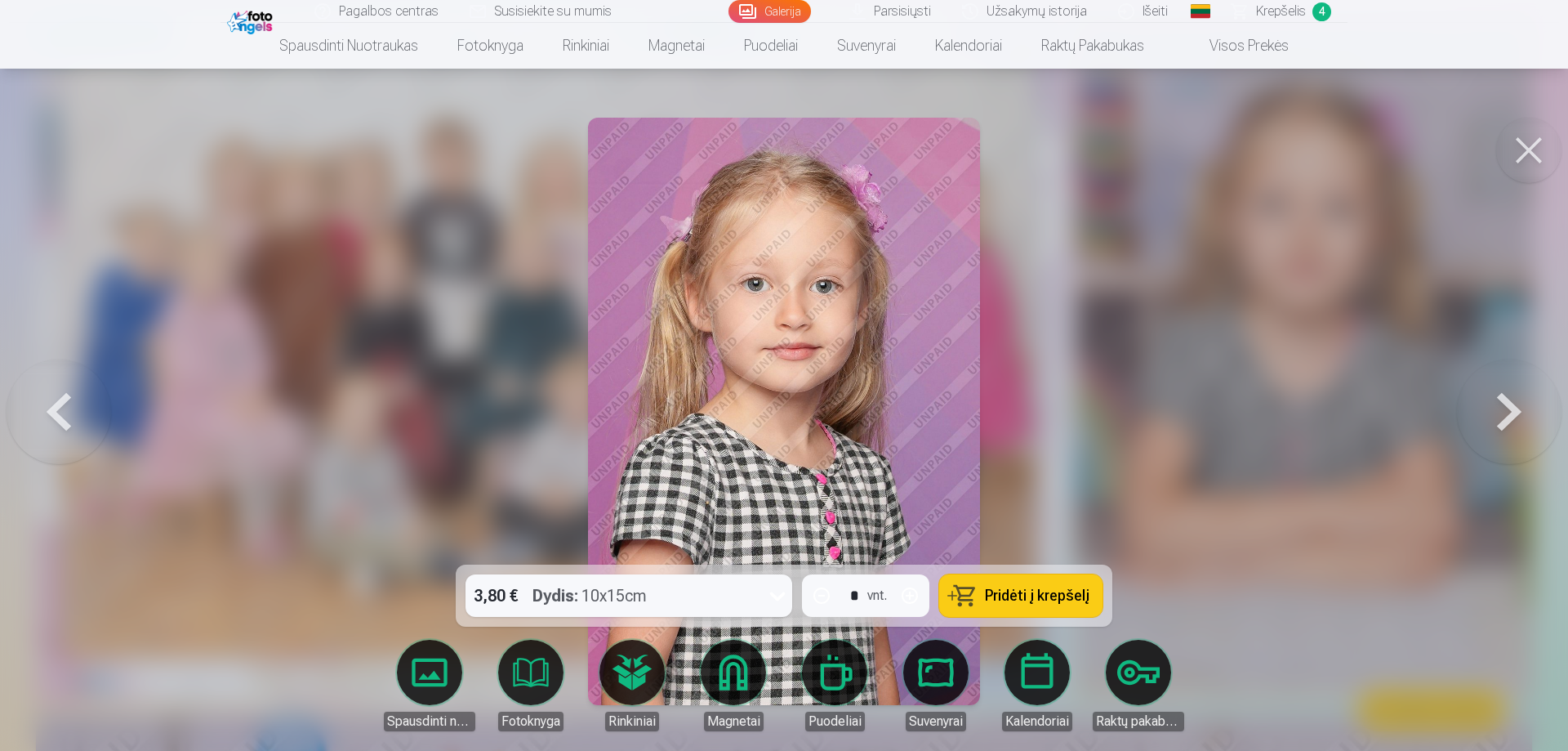
click at [1494, 422] on button at bounding box center [1510, 411] width 105 height 274
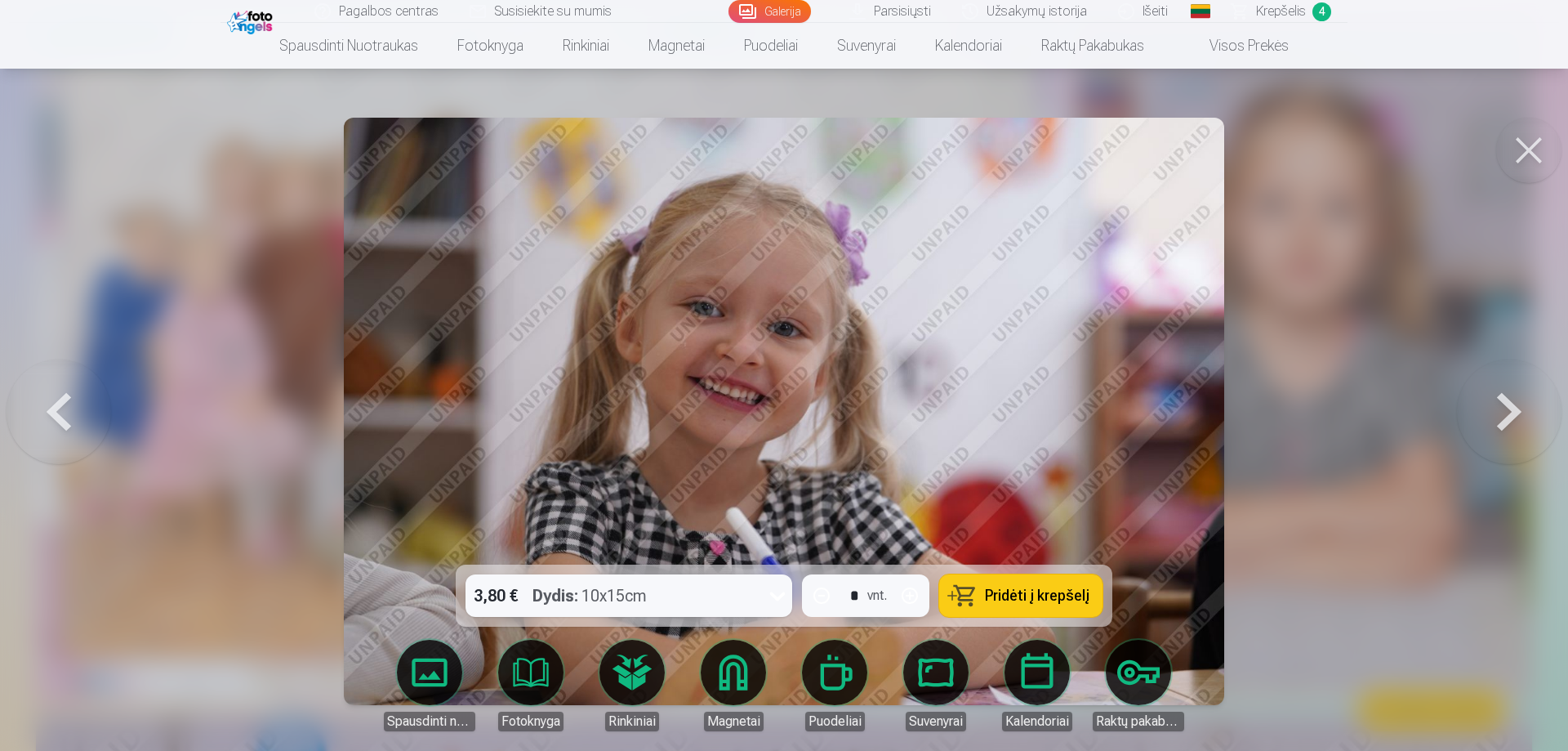
click at [1006, 603] on span "Pridėti į krepšelį" at bounding box center [1037, 595] width 105 height 14
click at [1480, 416] on button at bounding box center [1510, 411] width 105 height 274
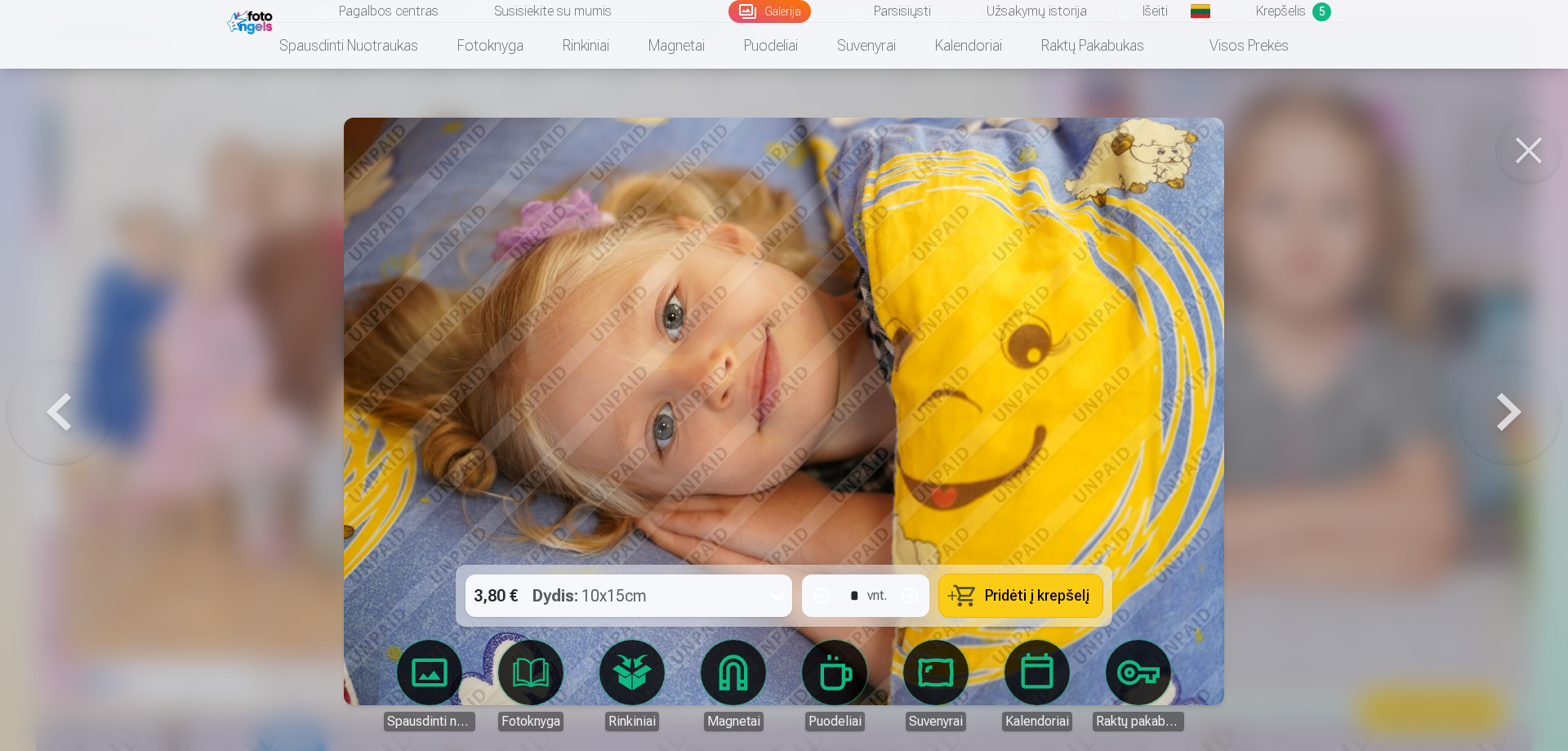
click at [1480, 416] on button at bounding box center [1510, 411] width 105 height 274
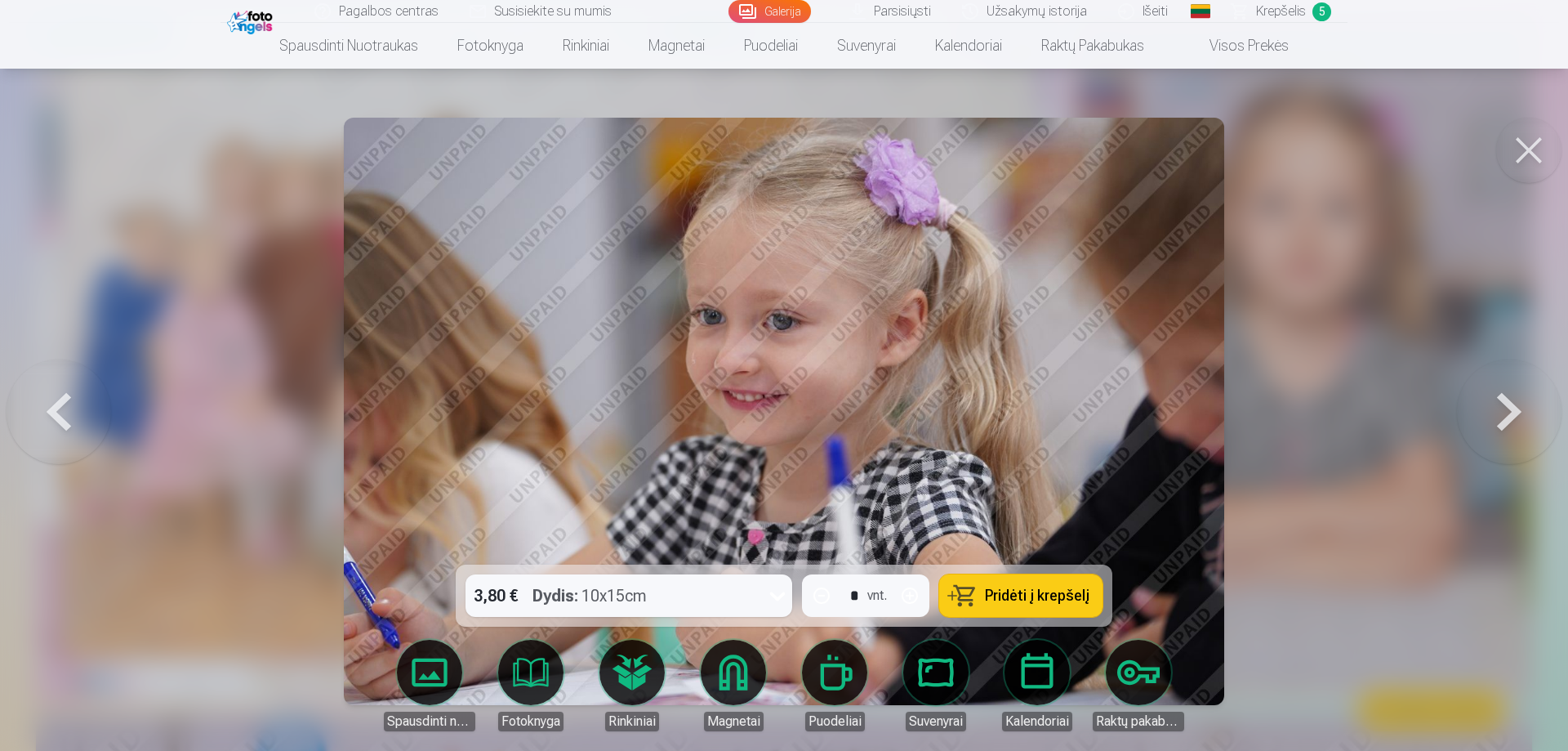
click at [1480, 416] on button at bounding box center [1510, 411] width 105 height 274
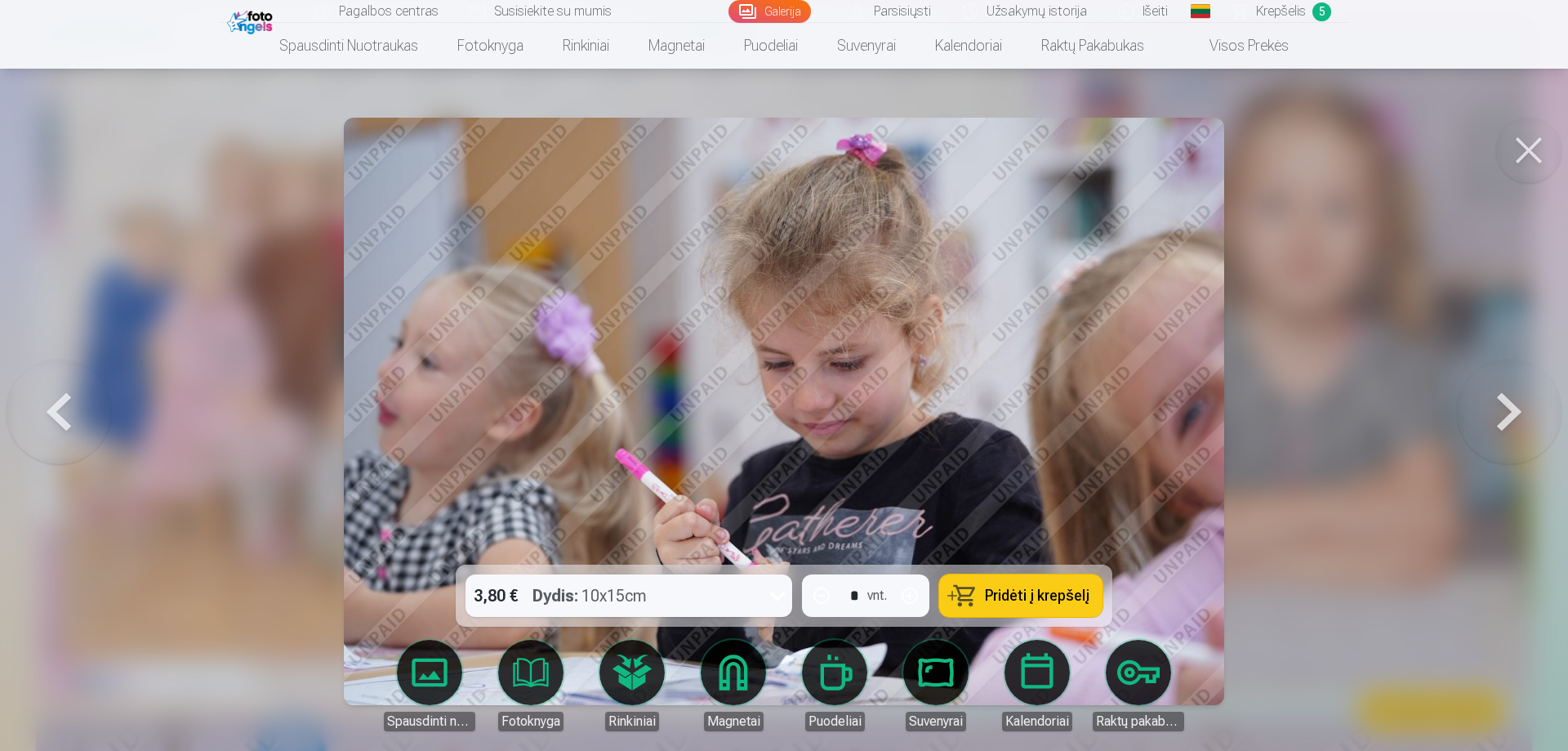
click at [1480, 416] on button at bounding box center [1510, 411] width 105 height 274
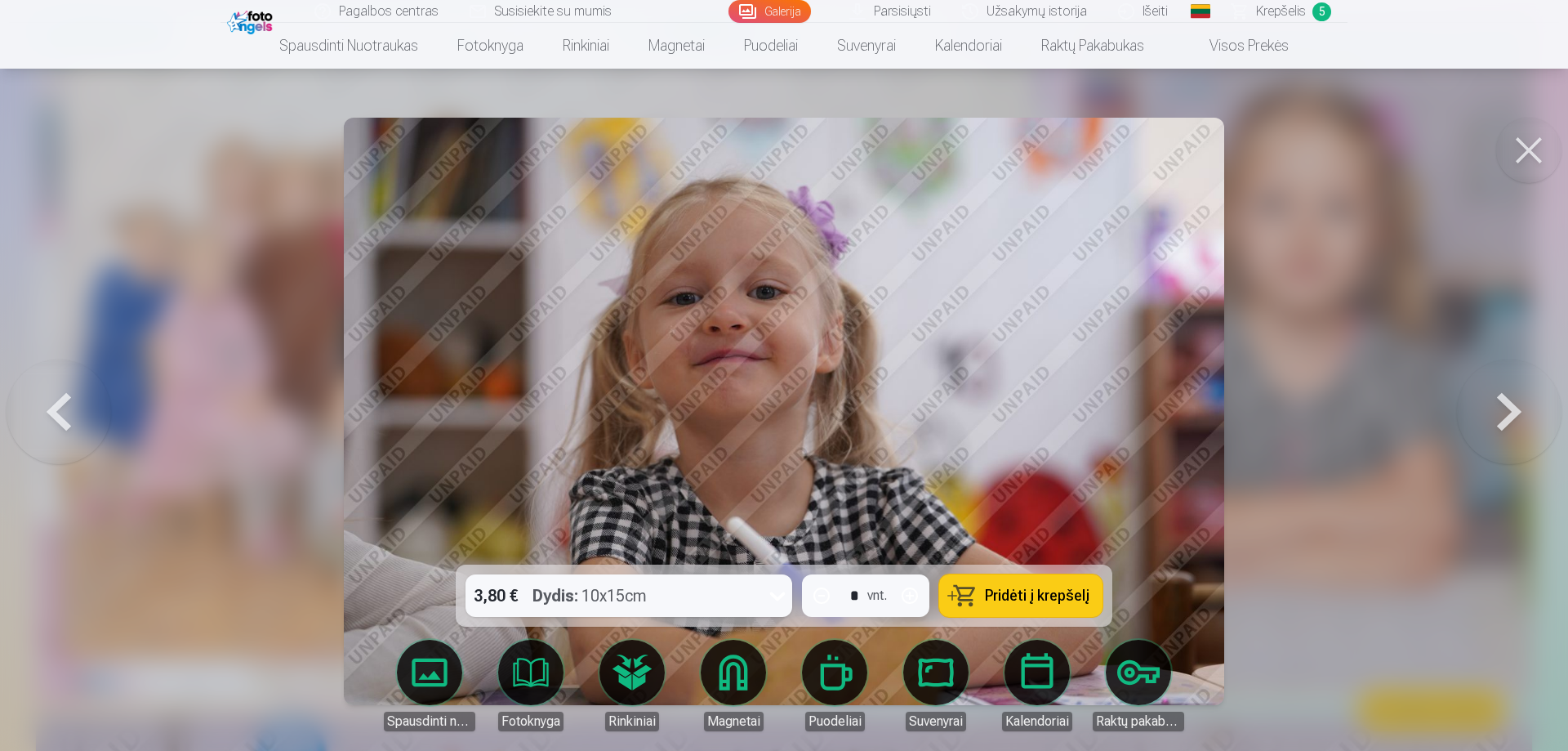
click at [1480, 416] on button at bounding box center [1510, 411] width 105 height 274
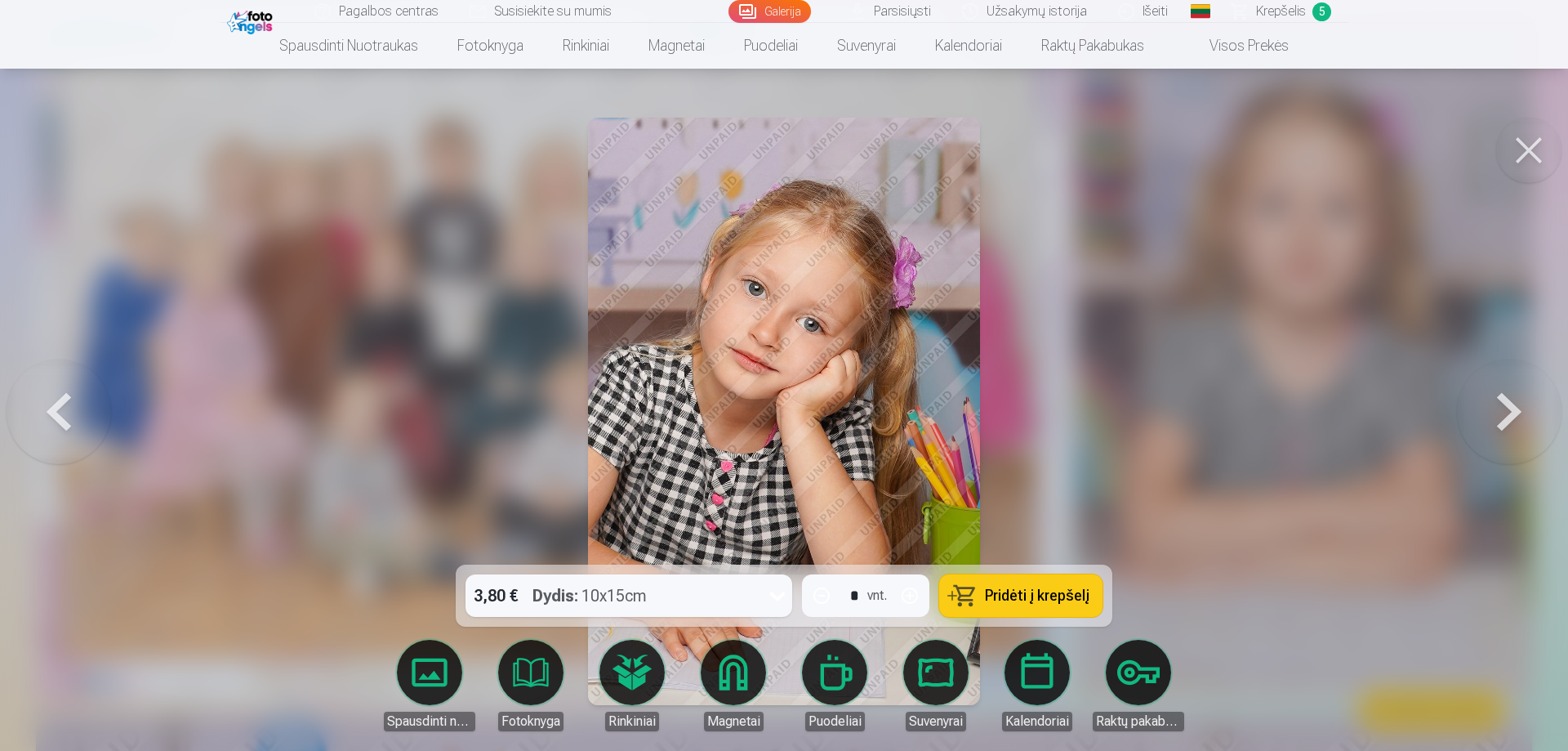
click at [1480, 416] on button at bounding box center [1510, 411] width 105 height 274
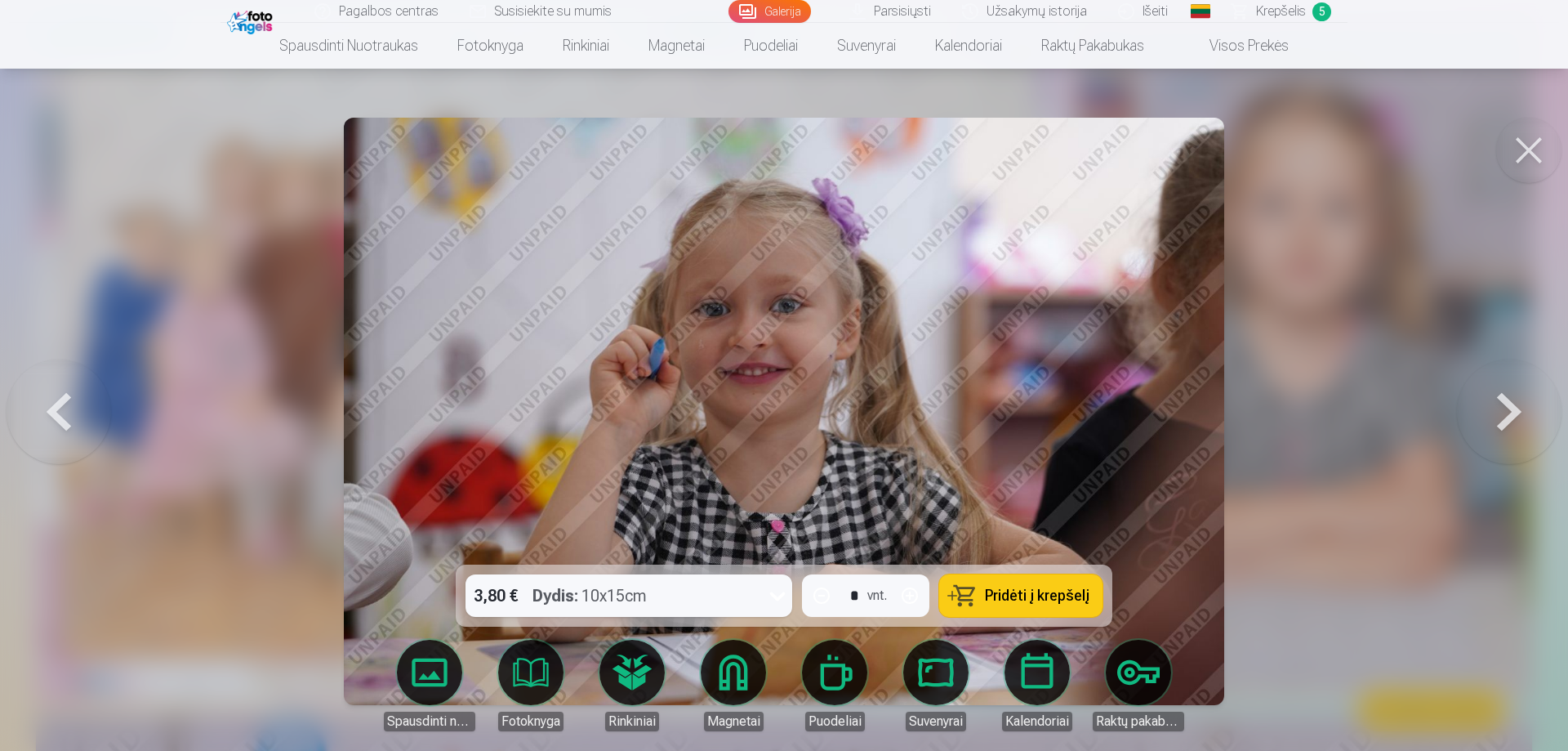
click at [76, 408] on button at bounding box center [59, 411] width 105 height 274
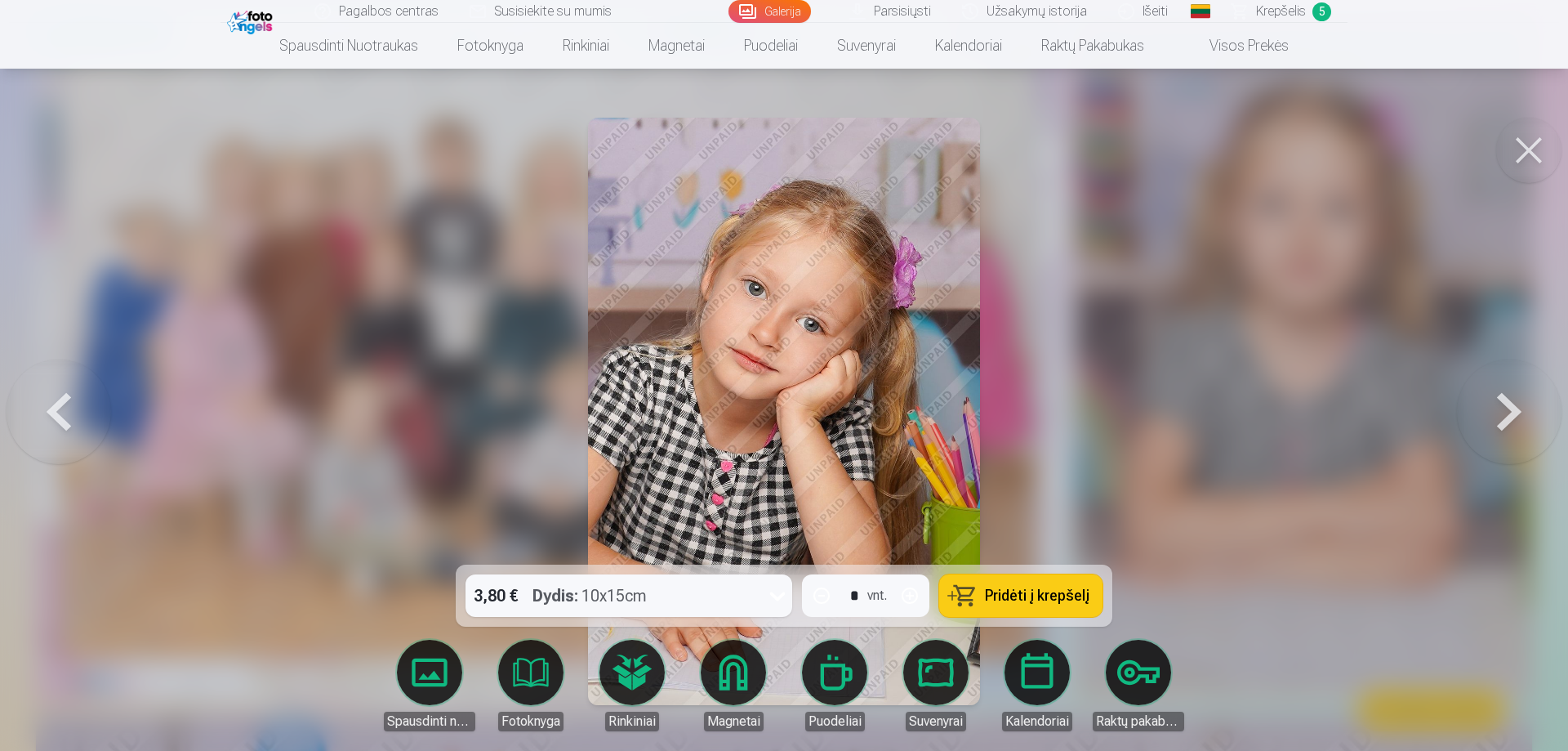
click at [1026, 585] on button "Pridėti į krepšelį" at bounding box center [1020, 595] width 163 height 43
click at [1495, 422] on button at bounding box center [1510, 411] width 105 height 274
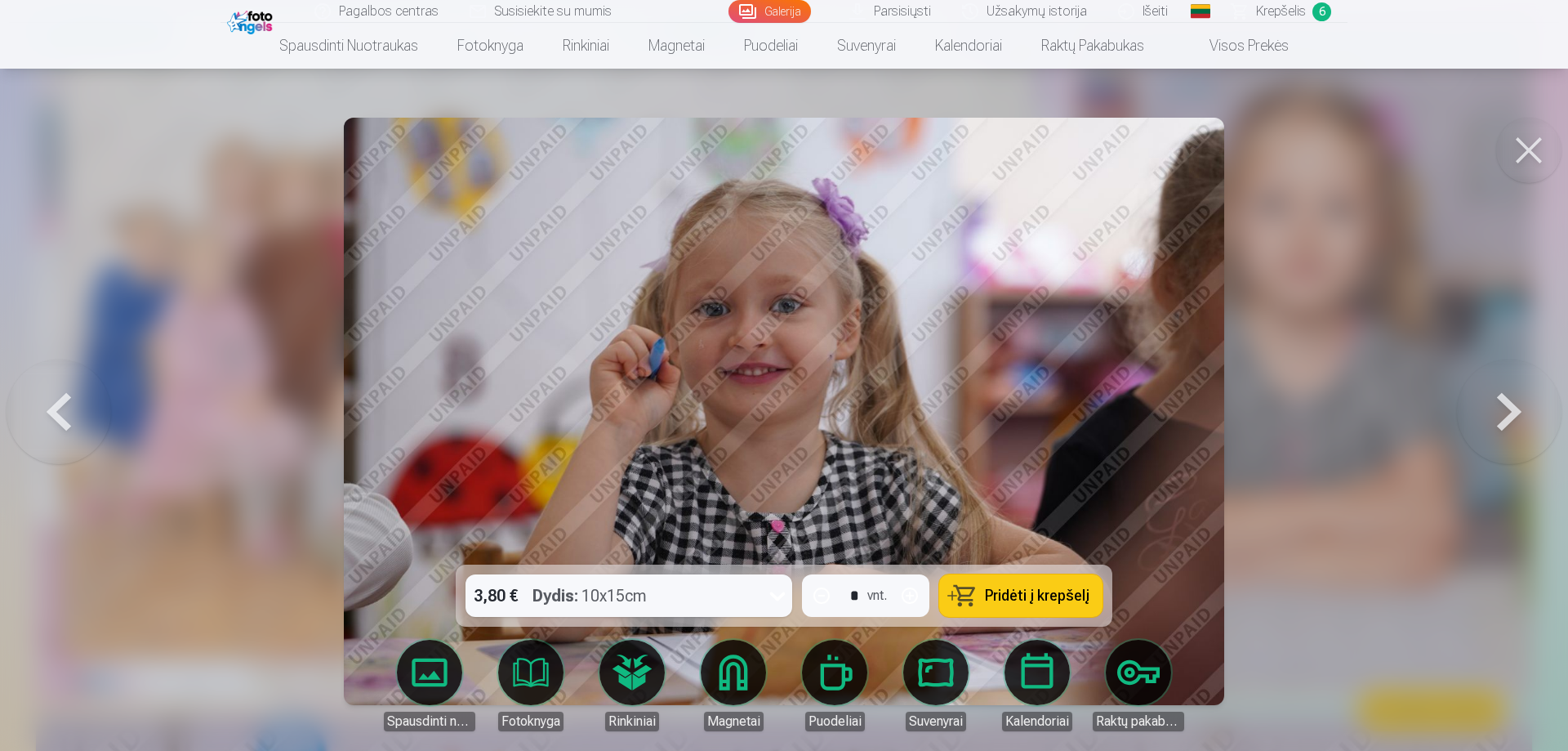
click at [1495, 422] on button at bounding box center [1510, 411] width 105 height 274
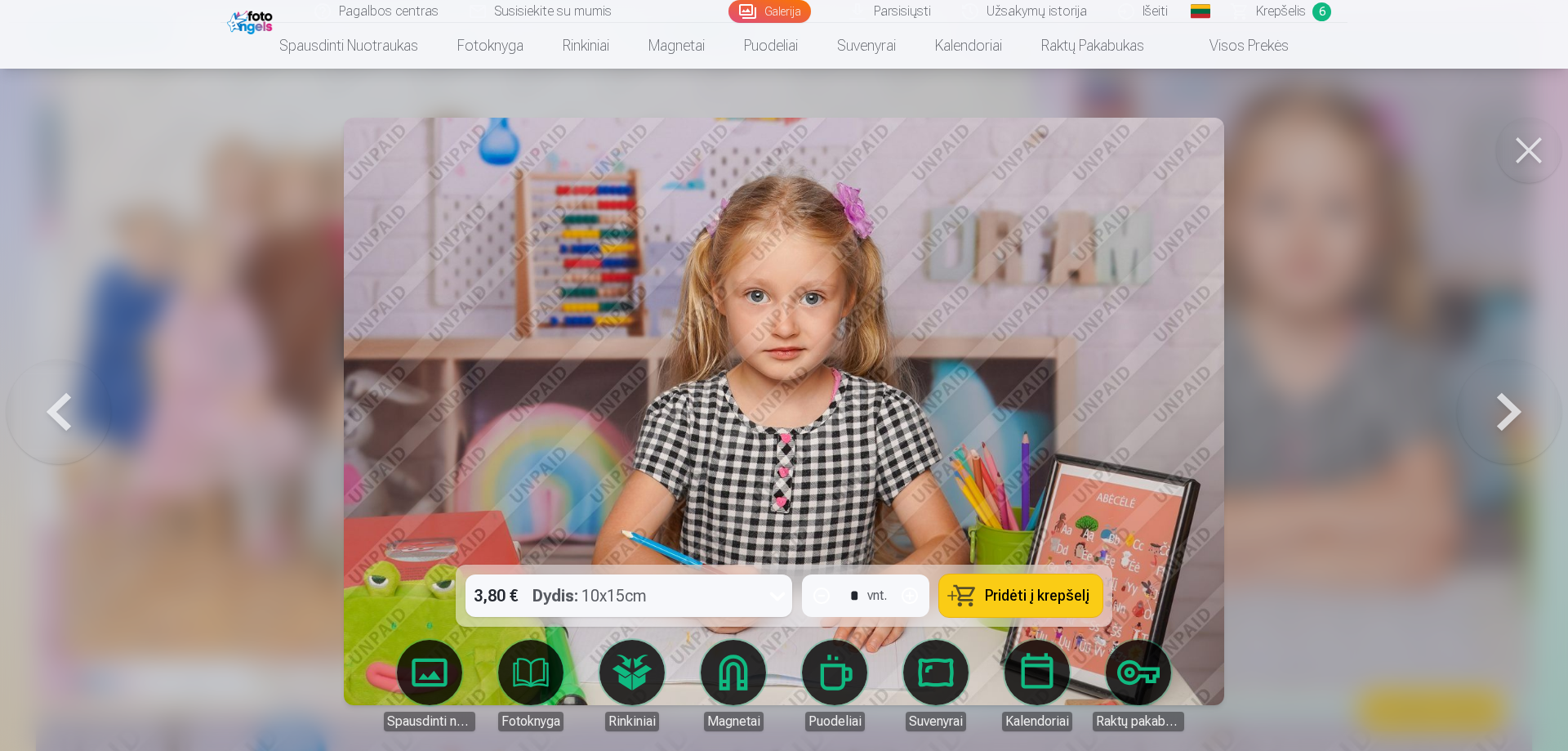
click at [1493, 422] on button at bounding box center [1510, 411] width 105 height 274
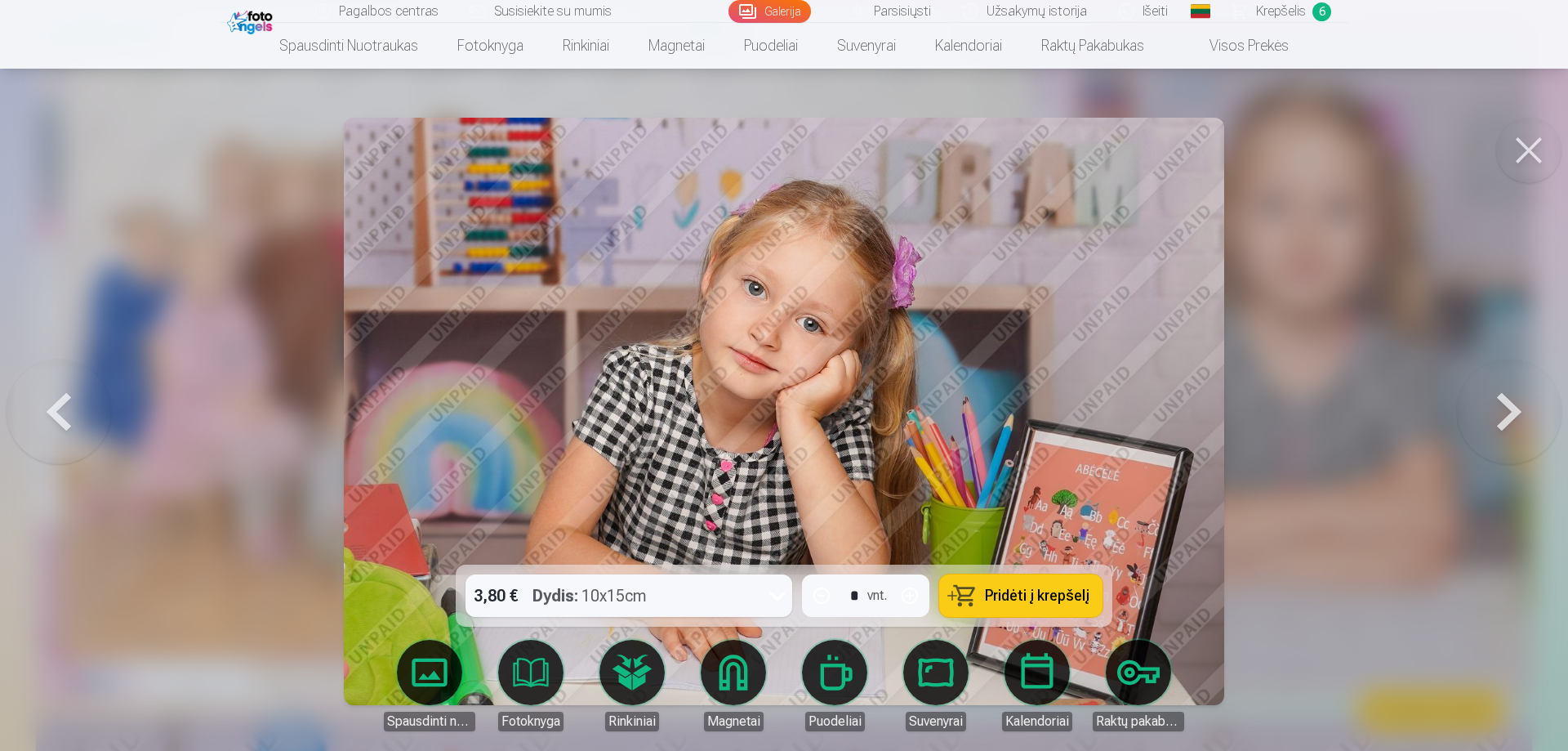
click at [1461, 425] on button at bounding box center [1510, 411] width 105 height 274
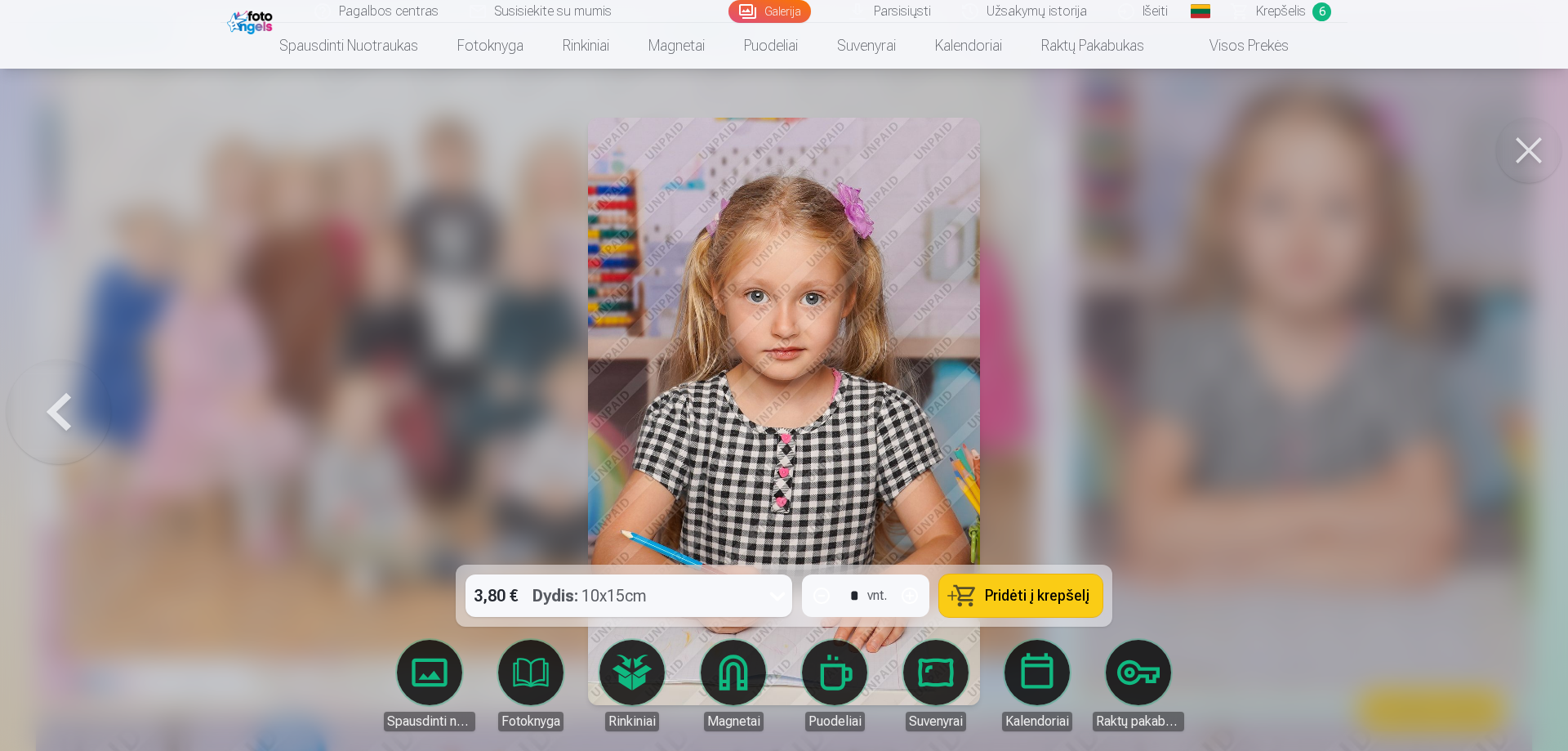
click at [1461, 423] on div at bounding box center [784, 375] width 1568 height 751
